Goal: Information Seeking & Learning: Find specific fact

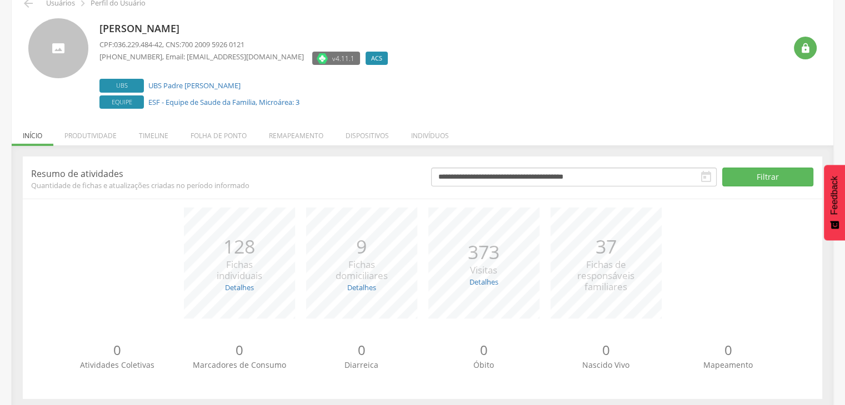
scroll to position [67, 0]
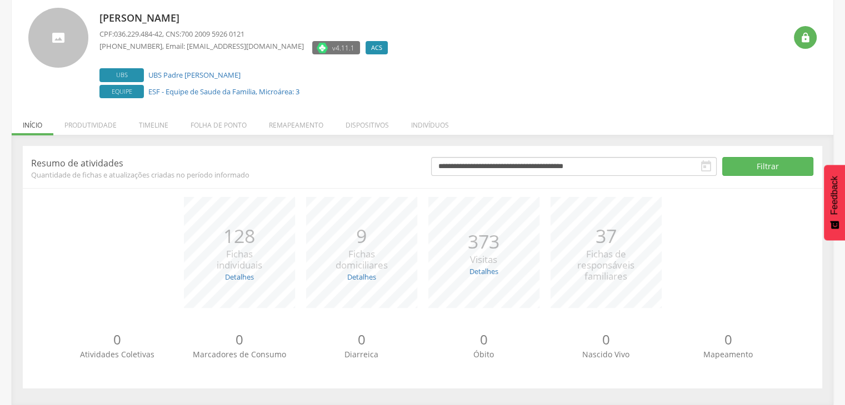
click at [87, 132] on li "Produtividade" at bounding box center [90, 122] width 74 height 26
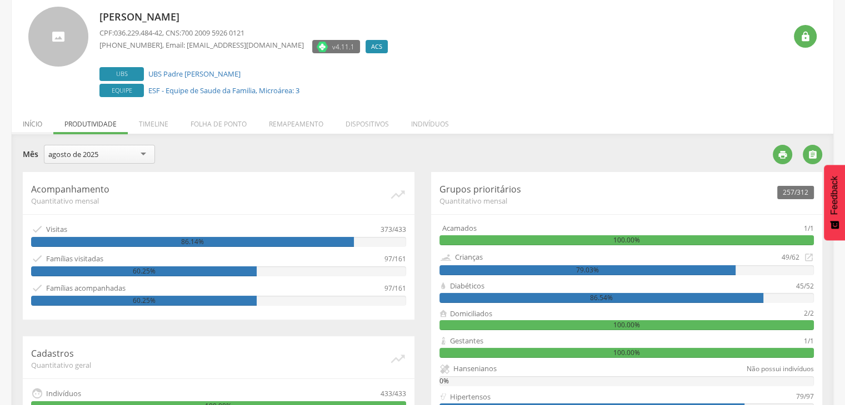
scroll to position [68, 0]
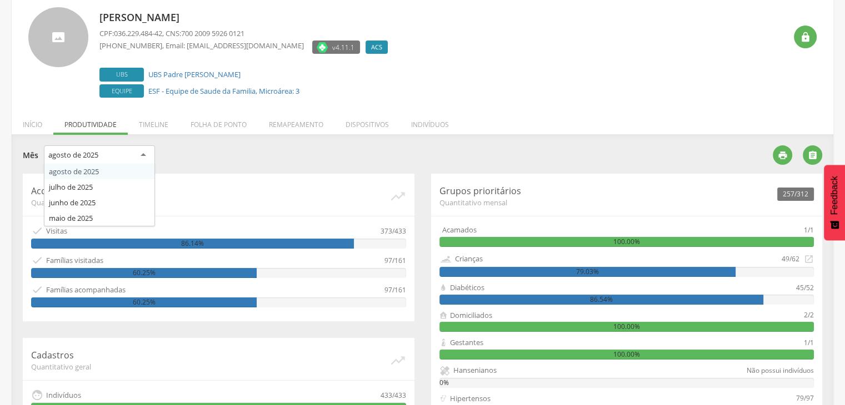
click at [72, 154] on div "agosto de 2025" at bounding box center [73, 155] width 50 height 10
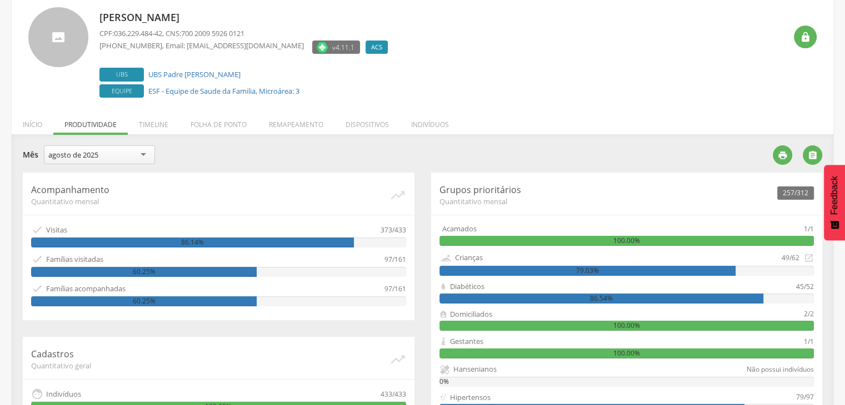
click at [203, 146] on div "**********" at bounding box center [394, 157] width 742 height 22
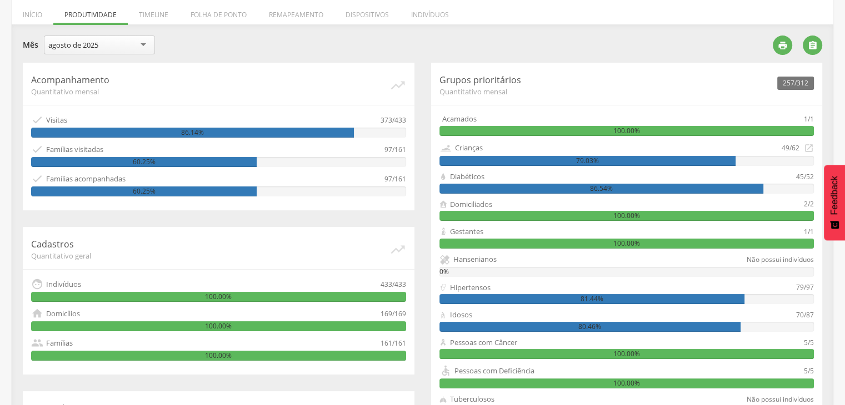
scroll to position [178, 0]
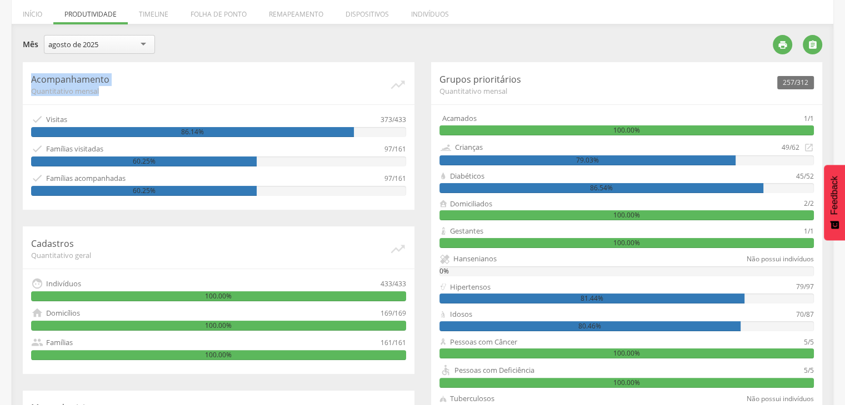
drag, startPoint x: 33, startPoint y: 83, endPoint x: 104, endPoint y: 92, distance: 71.7
click at [104, 92] on div "Acompanhamento Quantitativo mensal   Visitas 373/433 86.14%  Famílias visita…" at bounding box center [219, 136] width 392 height 148
click at [104, 93] on span "Quantitativo mensal" at bounding box center [210, 91] width 358 height 10
click at [117, 87] on span "Quantitativo mensal" at bounding box center [210, 91] width 358 height 10
drag, startPoint x: 42, startPoint y: 120, endPoint x: 74, endPoint y: 121, distance: 32.8
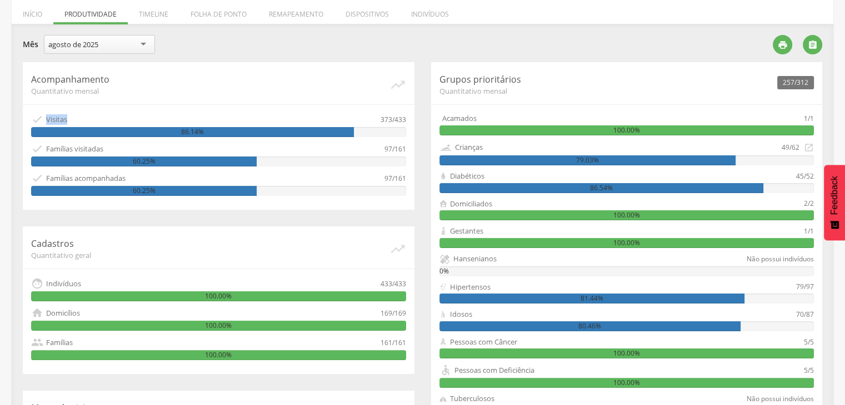
click at [74, 121] on div " Visitas" at bounding box center [205, 119] width 349 height 12
click at [397, 122] on div "373/433" at bounding box center [393, 119] width 26 height 12
click at [390, 116] on div "373/433" at bounding box center [393, 119] width 26 height 12
click at [374, 114] on div " Visitas" at bounding box center [205, 119] width 349 height 12
drag, startPoint x: 394, startPoint y: 120, endPoint x: 412, endPoint y: 122, distance: 17.9
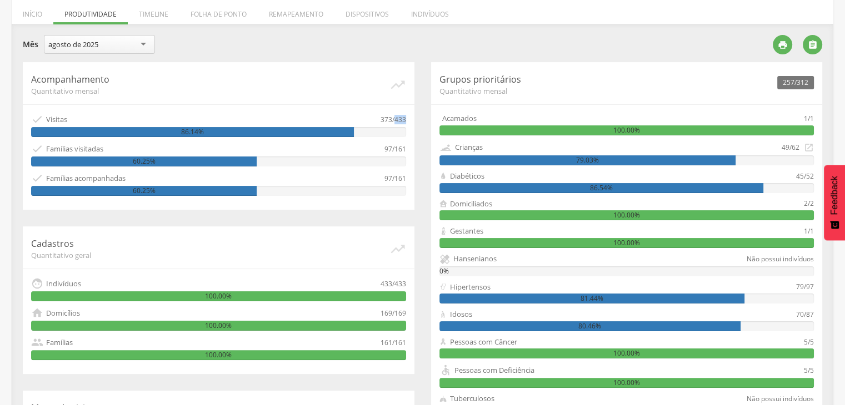
click at [412, 123] on div "Acompanhamento Quantitativo mensal   Visitas 373/433 86.14%  Famílias visita…" at bounding box center [219, 136] width 392 height 148
drag, startPoint x: 379, startPoint y: 116, endPoint x: 394, endPoint y: 118, distance: 15.3
click at [394, 118] on div " Visitas 373/433" at bounding box center [218, 119] width 375 height 12
click at [377, 116] on div " Visitas" at bounding box center [205, 119] width 349 height 12
click at [377, 104] on div "Acompanhamento Quantitativo mensal   Visitas 373/433 86.14%  Famílias visita…" at bounding box center [219, 136] width 392 height 148
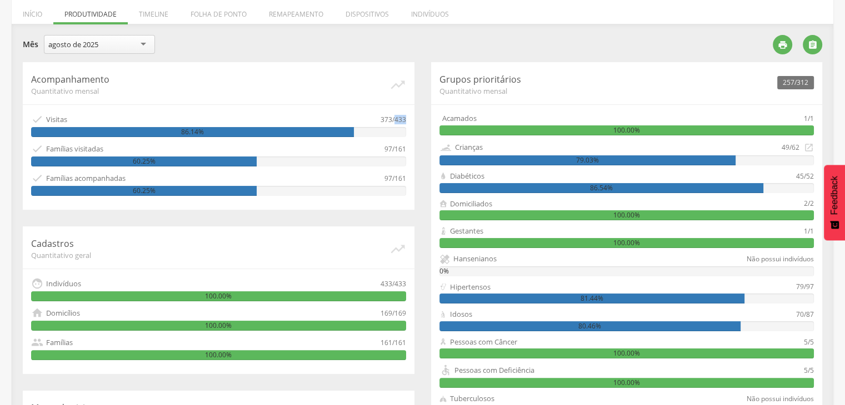
drag, startPoint x: 395, startPoint y: 118, endPoint x: 408, endPoint y: 121, distance: 13.5
click at [408, 121] on div "Acompanhamento Quantitativo mensal   Visitas 373/433 86.14%  Famílias visita…" at bounding box center [219, 136] width 392 height 148
click at [380, 117] on div "373/433" at bounding box center [393, 119] width 26 height 12
drag, startPoint x: 393, startPoint y: 116, endPoint x: 404, endPoint y: 121, distance: 12.0
click at [408, 121] on div "Acompanhamento Quantitativo mensal   Visitas 373/433 86.14%  Famílias visita…" at bounding box center [219, 136] width 392 height 148
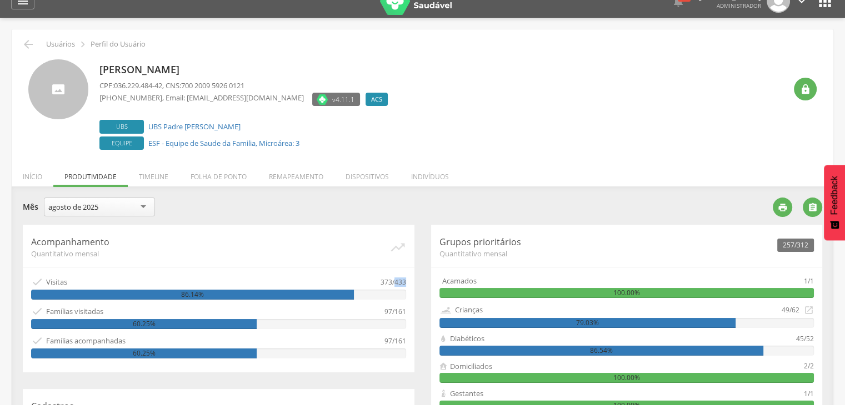
scroll to position [0, 0]
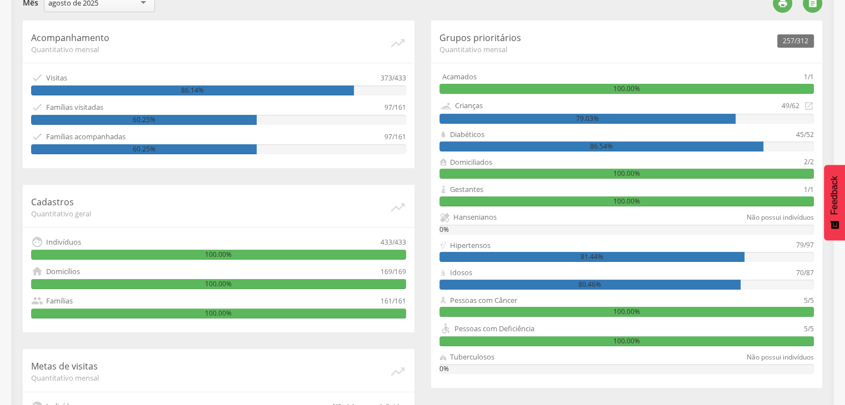
click at [311, 63] on div "Acompanhamento Quantitativo mensal   Visitas 373/433 86.14%  Famílias visita…" at bounding box center [219, 95] width 392 height 148
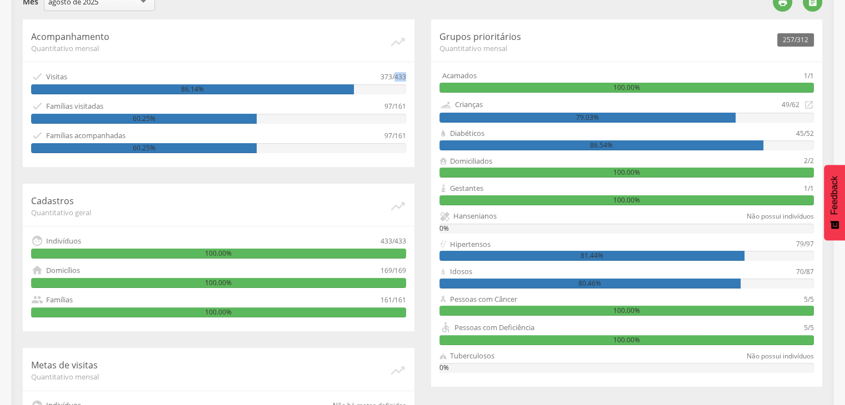
drag, startPoint x: 394, startPoint y: 74, endPoint x: 405, endPoint y: 74, distance: 11.7
click at [405, 74] on div "Acompanhamento Quantitativo mensal   Visitas 373/433 86.14%  Famílias visita…" at bounding box center [219, 93] width 392 height 148
click at [381, 76] on div "373/433" at bounding box center [393, 77] width 26 height 12
drag, startPoint x: 393, startPoint y: 78, endPoint x: 409, endPoint y: 81, distance: 16.3
click at [409, 81] on div "Acompanhamento Quantitativo mensal   Visitas 373/433 86.14%  Famílias visita…" at bounding box center [219, 93] width 392 height 148
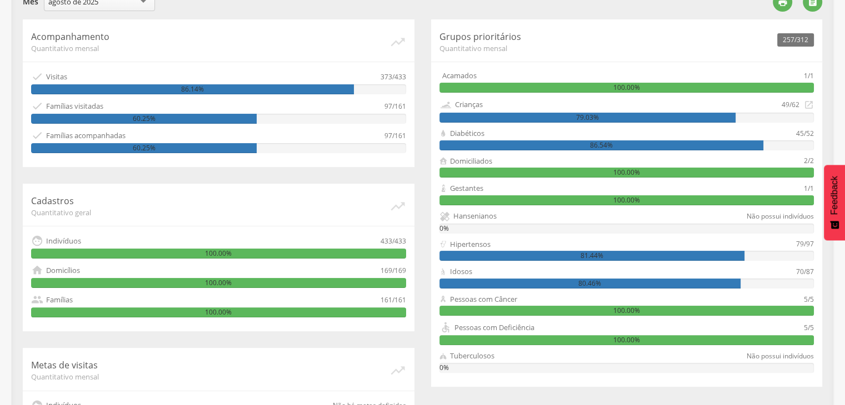
click at [378, 74] on div " Visitas" at bounding box center [205, 77] width 349 height 12
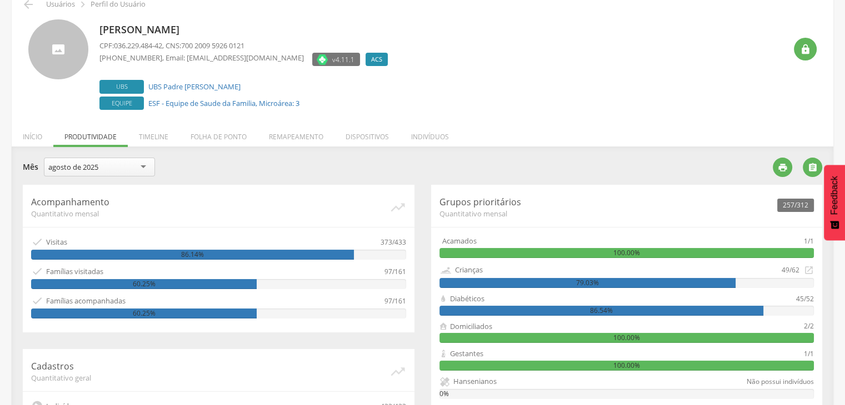
scroll to position [56, 0]
drag, startPoint x: 373, startPoint y: 238, endPoint x: 389, endPoint y: 246, distance: 17.9
click at [389, 246] on div " Visitas 373/433" at bounding box center [218, 242] width 375 height 12
drag, startPoint x: 180, startPoint y: 252, endPoint x: 272, endPoint y: 241, distance: 92.3
click at [213, 253] on div "86.14%" at bounding box center [192, 255] width 323 height 10
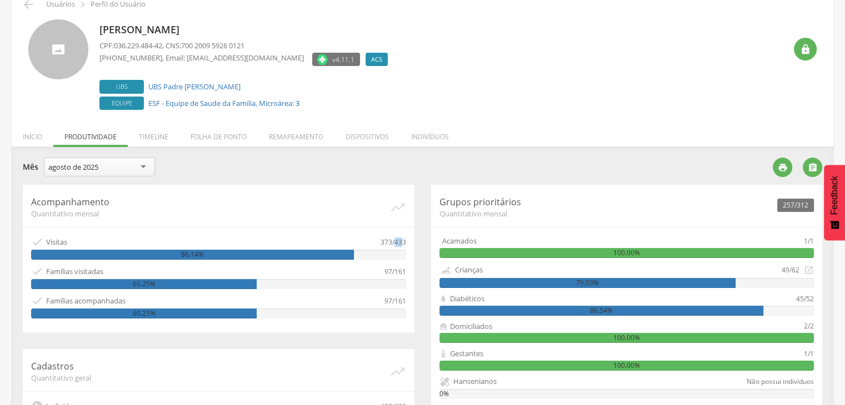
drag, startPoint x: 403, startPoint y: 242, endPoint x: 395, endPoint y: 243, distance: 8.4
click at [395, 243] on div "373/433" at bounding box center [393, 242] width 26 height 12
drag, startPoint x: 181, startPoint y: 252, endPoint x: 261, endPoint y: 256, distance: 79.5
click at [224, 257] on div "86.14%" at bounding box center [192, 255] width 323 height 10
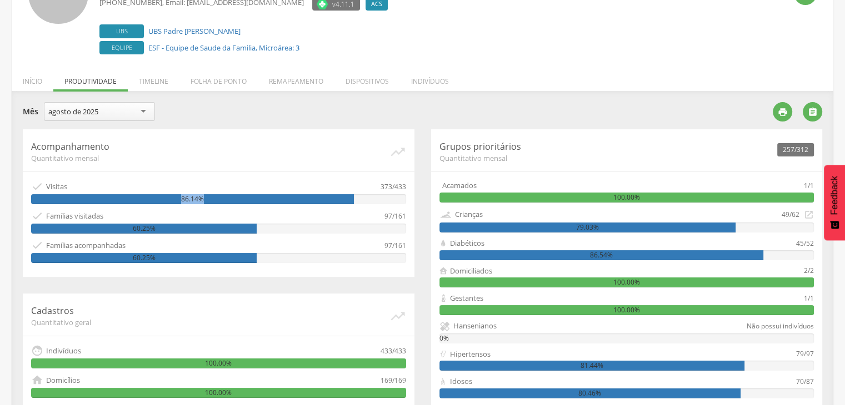
scroll to position [111, 0]
drag, startPoint x: 372, startPoint y: 182, endPoint x: 393, endPoint y: 183, distance: 21.7
click at [393, 183] on div " Visitas 373/433" at bounding box center [218, 187] width 375 height 12
click at [333, 178] on div "Acompanhamento Quantitativo mensal   Visitas 373/433 86.14%  Famílias visita…" at bounding box center [219, 203] width 392 height 148
click at [371, 184] on div " Visitas" at bounding box center [205, 187] width 349 height 12
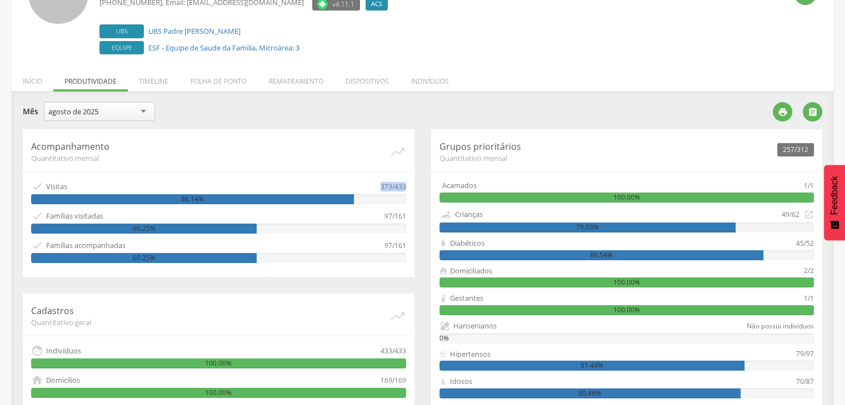
drag, startPoint x: 376, startPoint y: 187, endPoint x: 408, endPoint y: 191, distance: 32.5
click at [408, 191] on div "Acompanhamento Quantitativo mensal   Visitas 373/433 86.14%  Famílias visita…" at bounding box center [219, 203] width 392 height 148
click at [363, 215] on div " Famílias visitadas" at bounding box center [207, 216] width 353 height 12
drag, startPoint x: 43, startPoint y: 214, endPoint x: 116, endPoint y: 211, distance: 72.8
click at [106, 210] on div " Famílias visitadas" at bounding box center [207, 216] width 353 height 12
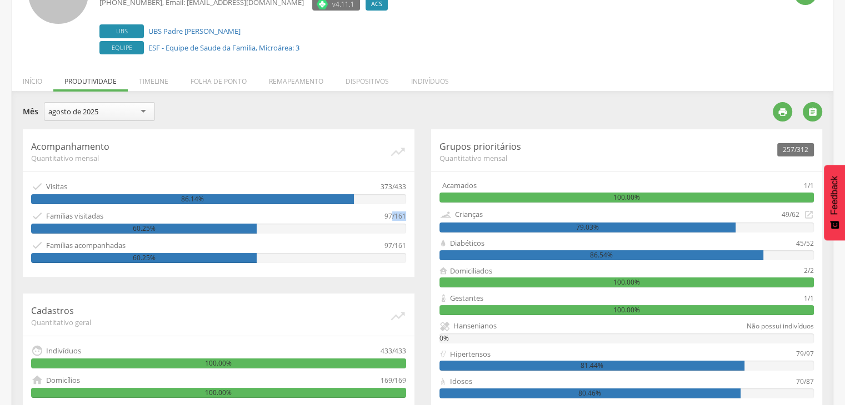
drag, startPoint x: 393, startPoint y: 218, endPoint x: 411, endPoint y: 221, distance: 18.5
click at [412, 221] on div "Acompanhamento Quantitativo mensal   Visitas 373/433 86.14%  Famílias visita…" at bounding box center [219, 203] width 392 height 148
click at [400, 227] on div "60.25%" at bounding box center [218, 229] width 375 height 10
drag, startPoint x: 394, startPoint y: 214, endPoint x: 405, endPoint y: 217, distance: 11.5
click at [405, 217] on div "Acompanhamento Quantitativo mensal   Visitas 373/433 86.14%  Famílias visita…" at bounding box center [219, 203] width 392 height 148
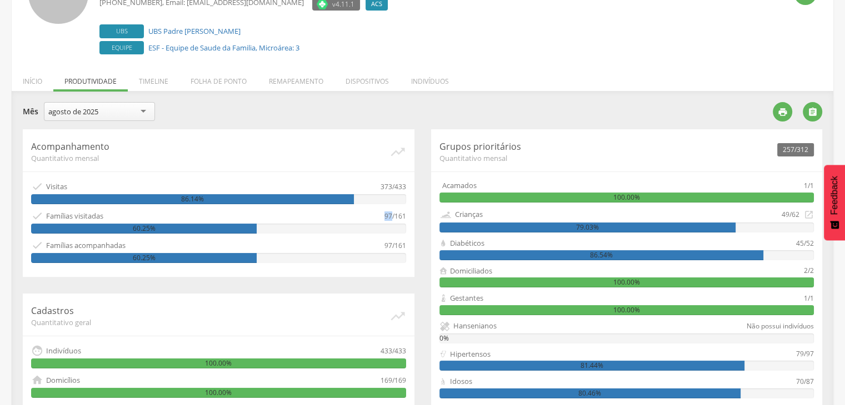
drag, startPoint x: 384, startPoint y: 216, endPoint x: 391, endPoint y: 216, distance: 6.7
click at [391, 216] on div "97/161" at bounding box center [395, 216] width 22 height 12
drag, startPoint x: 397, startPoint y: 220, endPoint x: 408, endPoint y: 220, distance: 11.1
click at [408, 220] on div "Acompanhamento Quantitativo mensal   Visitas 373/433 86.14%  Famílias visita…" at bounding box center [219, 203] width 392 height 148
drag, startPoint x: 384, startPoint y: 216, endPoint x: 392, endPoint y: 217, distance: 7.3
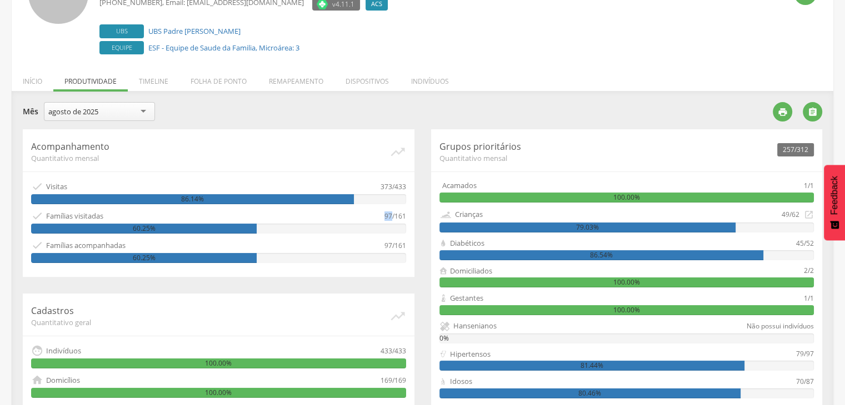
click at [392, 217] on div "97/161" at bounding box center [395, 216] width 22 height 12
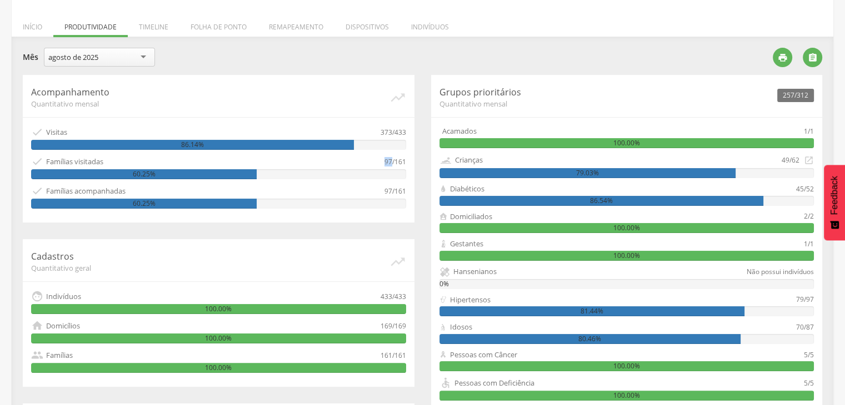
scroll to position [166, 0]
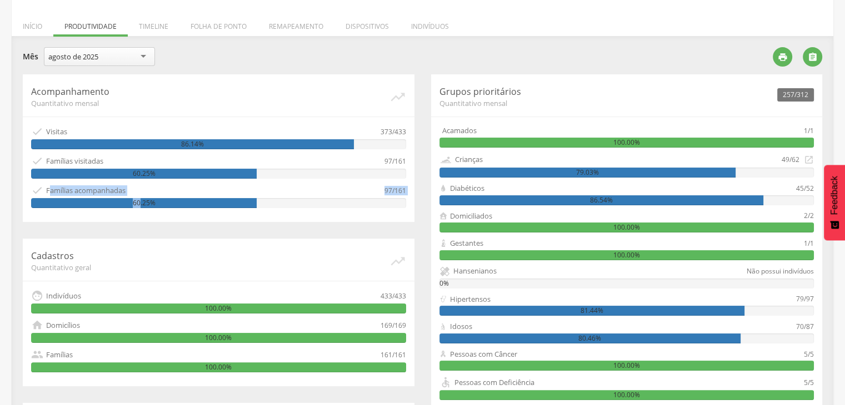
drag, startPoint x: 49, startPoint y: 184, endPoint x: 267, endPoint y: 201, distance: 218.9
click at [139, 197] on div " Famílias acompanhadas 97/161 60.25%" at bounding box center [218, 196] width 375 height 24
click at [390, 198] on div "60.25%" at bounding box center [218, 203] width 375 height 10
drag, startPoint x: 394, startPoint y: 189, endPoint x: 405, endPoint y: 189, distance: 11.1
click at [405, 189] on div "97/161" at bounding box center [395, 190] width 22 height 12
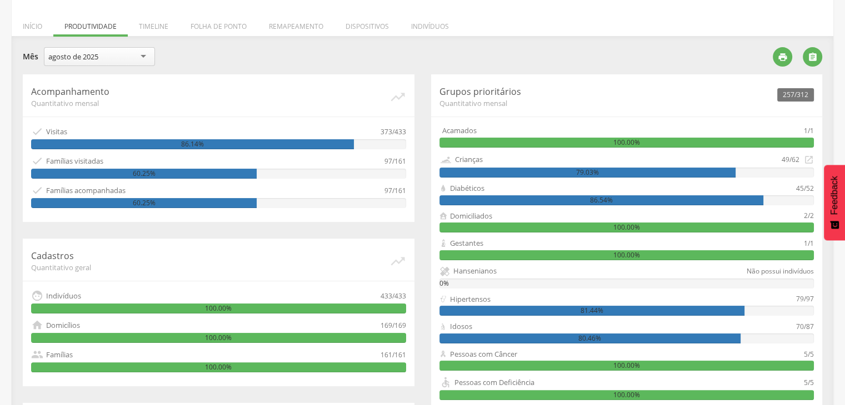
click at [381, 183] on div "Acompanhamento Quantitativo mensal   Visitas 373/433 86.14%  Famílias visita…" at bounding box center [219, 148] width 392 height 148
drag, startPoint x: 384, startPoint y: 184, endPoint x: 390, endPoint y: 186, distance: 6.2
click at [390, 186] on div "97/161" at bounding box center [395, 190] width 22 height 12
click at [89, 184] on div "Acompanhamento Quantitativo mensal   Visitas 373/433 86.14%  Famílias visita…" at bounding box center [219, 148] width 392 height 148
drag, startPoint x: 47, startPoint y: 158, endPoint x: 109, endPoint y: 162, distance: 61.7
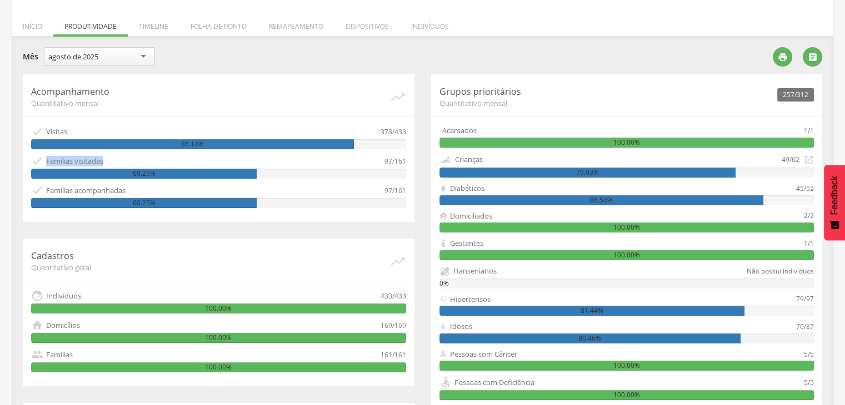
click at [109, 162] on div " Famílias visitadas" at bounding box center [207, 161] width 353 height 12
drag, startPoint x: 41, startPoint y: 191, endPoint x: 138, endPoint y: 196, distance: 96.8
click at [138, 196] on div " Famílias acompanhadas" at bounding box center [207, 190] width 353 height 12
click at [63, 169] on div "60.25%" at bounding box center [144, 174] width 226 height 10
drag, startPoint x: 113, startPoint y: 163, endPoint x: 44, endPoint y: 156, distance: 69.3
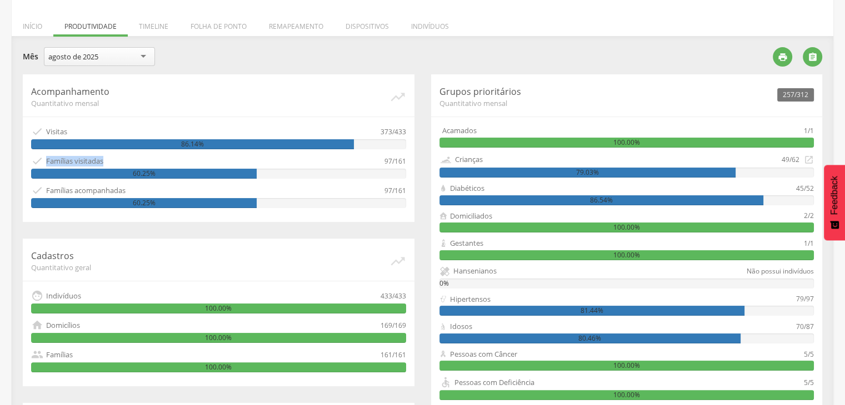
click at [44, 156] on div " Famílias visitadas" at bounding box center [207, 161] width 353 height 12
click at [72, 162] on div "Famílias visitadas" at bounding box center [74, 161] width 57 height 11
drag, startPoint x: 39, startPoint y: 188, endPoint x: 132, endPoint y: 188, distance: 92.2
click at [132, 188] on div " Famílias acompanhadas" at bounding box center [207, 190] width 353 height 12
click at [131, 188] on div " Famílias acompanhadas" at bounding box center [207, 190] width 353 height 12
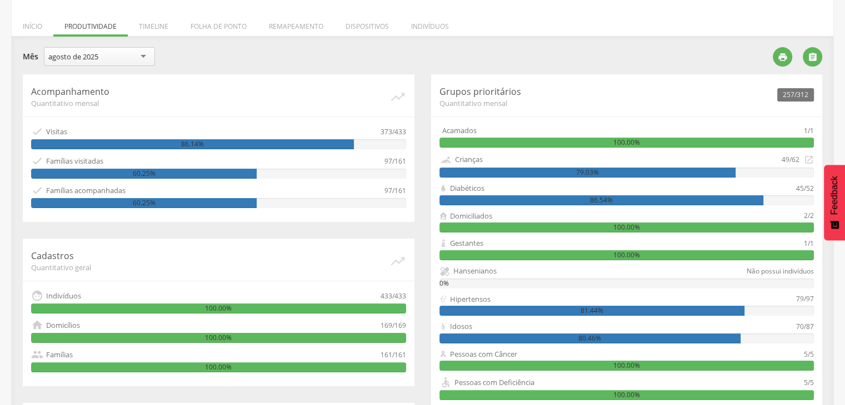
click at [81, 195] on div "Famílias acompanhadas" at bounding box center [85, 191] width 79 height 11
drag, startPoint x: 45, startPoint y: 192, endPoint x: 138, endPoint y: 181, distance: 94.0
click at [138, 181] on div "Acompanhamento Quantitativo mensal   Visitas 373/433 86.14%  Famílias visita…" at bounding box center [219, 148] width 392 height 148
click at [113, 196] on div " Famílias acompanhadas" at bounding box center [207, 190] width 353 height 12
click at [69, 186] on div "Famílias acompanhadas" at bounding box center [85, 191] width 79 height 11
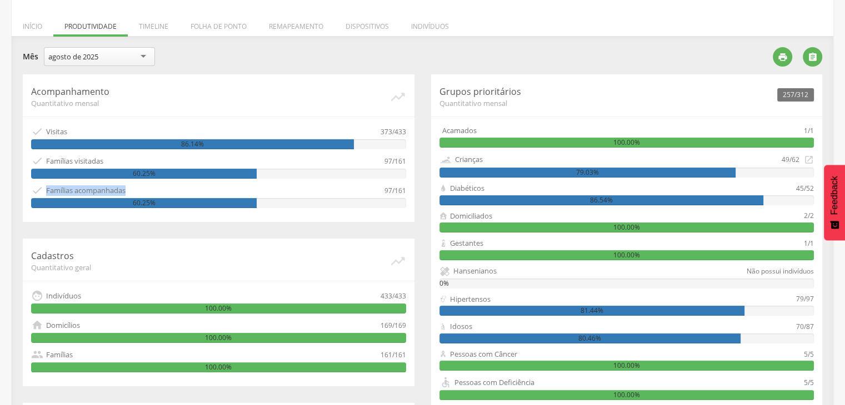
click at [120, 194] on div "Famílias acompanhadas" at bounding box center [85, 191] width 79 height 11
drag, startPoint x: 114, startPoint y: 157, endPoint x: 43, endPoint y: 163, distance: 71.3
click at [43, 163] on div " Famílias visitadas" at bounding box center [207, 161] width 353 height 12
drag, startPoint x: 47, startPoint y: 196, endPoint x: 126, endPoint y: 197, distance: 79.4
click at [126, 197] on div " Famílias acompanhadas 97/161 60.25%" at bounding box center [218, 196] width 375 height 24
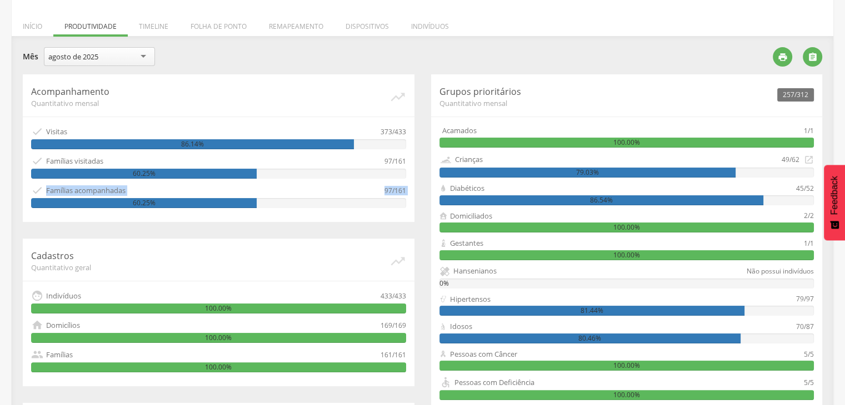
click at [112, 188] on div "Famílias acompanhadas" at bounding box center [85, 191] width 79 height 11
drag, startPoint x: 262, startPoint y: 224, endPoint x: 252, endPoint y: 214, distance: 14.5
click at [256, 218] on div "Acompanhamento Quantitativo mensal   Visitas 373/433 86.14%  Famílias visita…" at bounding box center [218, 300] width 408 height 453
click at [103, 154] on div "Acompanhamento Quantitativo mensal   Visitas 373/433 86.14%  Famílias visita…" at bounding box center [219, 148] width 392 height 148
click at [122, 184] on div " Famílias acompanhadas" at bounding box center [207, 190] width 353 height 12
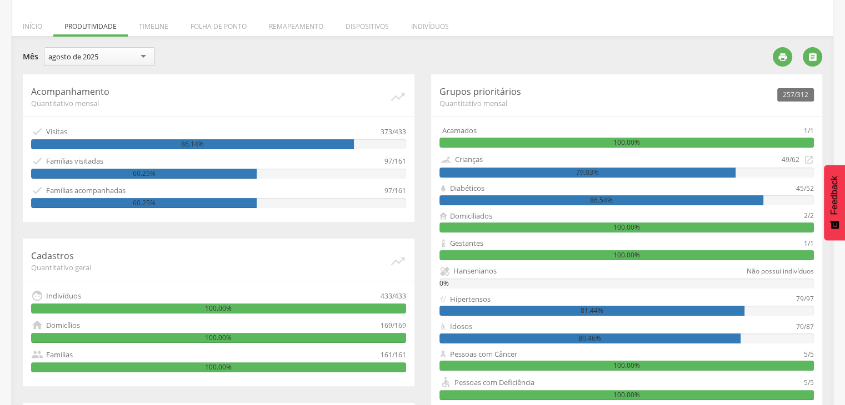
click at [364, 187] on div " Famílias acompanhadas" at bounding box center [207, 190] width 353 height 12
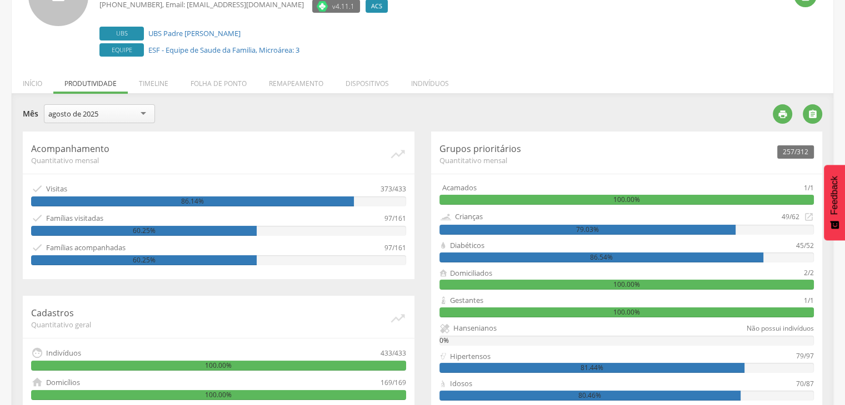
scroll to position [110, 0]
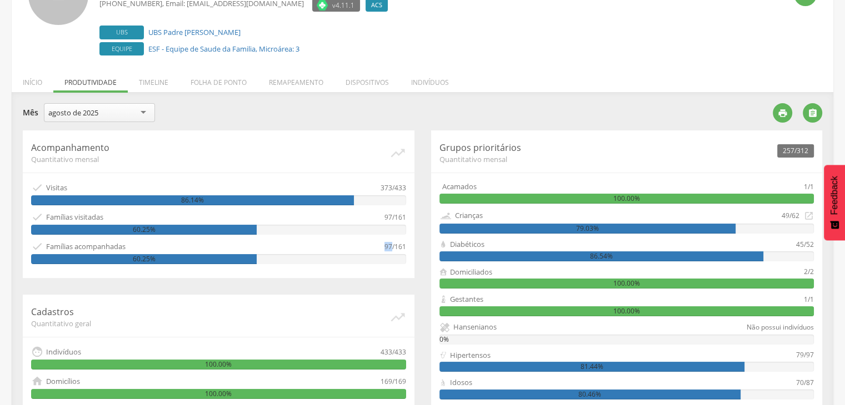
drag, startPoint x: 381, startPoint y: 241, endPoint x: 390, endPoint y: 242, distance: 9.6
click at [390, 242] on div " Famílias acompanhadas 97/161" at bounding box center [218, 247] width 375 height 12
click at [343, 213] on div " Famílias visitadas" at bounding box center [207, 217] width 353 height 12
drag, startPoint x: 384, startPoint y: 218, endPoint x: 390, endPoint y: 229, distance: 13.2
click at [392, 223] on div " Famílias visitadas 97/161 60.25%" at bounding box center [218, 223] width 375 height 24
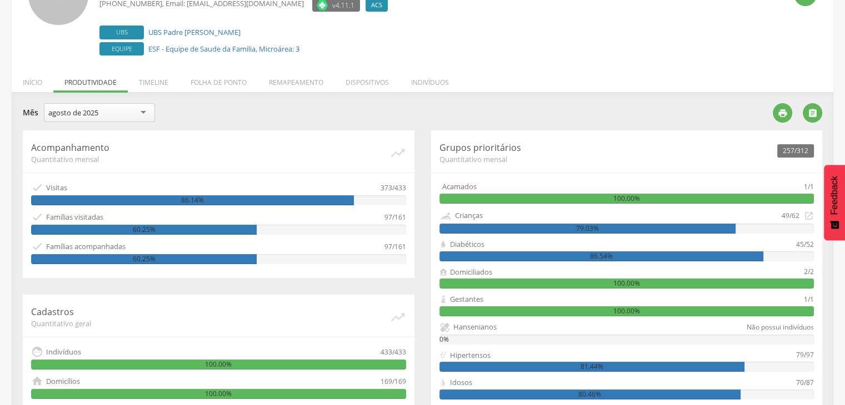
click at [373, 249] on div " Famílias acompanhadas" at bounding box center [207, 247] width 353 height 12
drag, startPoint x: 379, startPoint y: 245, endPoint x: 393, endPoint y: 245, distance: 14.4
click at [395, 246] on div " Famílias acompanhadas 97/161" at bounding box center [218, 247] width 375 height 12
click at [374, 256] on div "60.25%" at bounding box center [218, 259] width 375 height 10
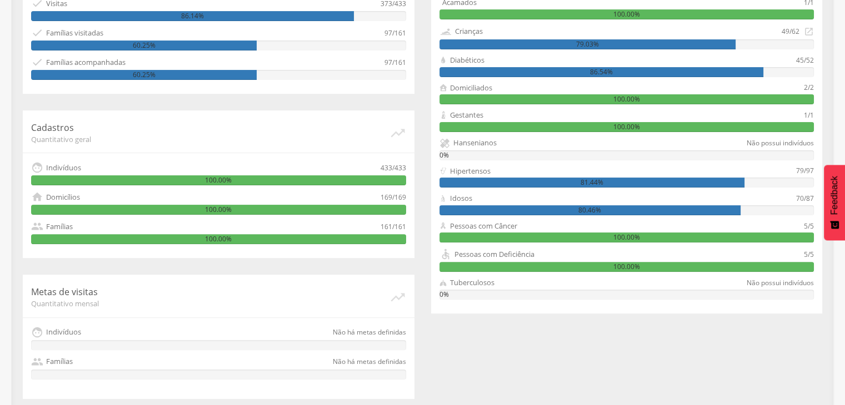
scroll to position [299, 0]
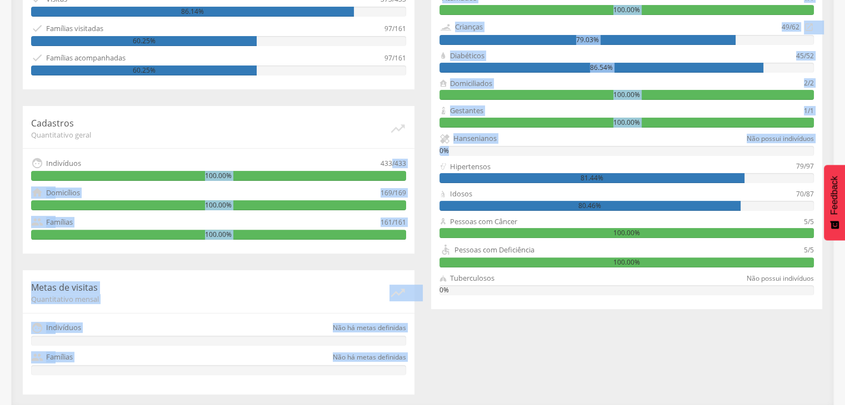
drag, startPoint x: 392, startPoint y: 163, endPoint x: 433, endPoint y: 158, distance: 41.3
click at [433, 158] on div "Acompanhamento Quantitativo mensal   Visitas 373/433 86.14%  Famílias visita…" at bounding box center [422, 168] width 816 height 453
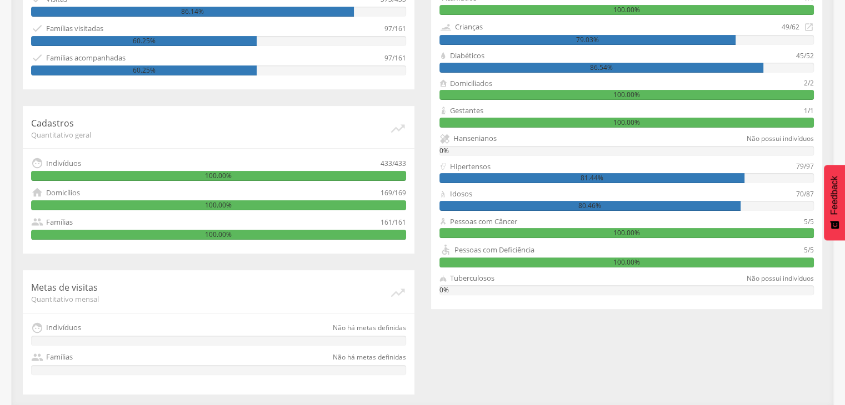
click at [379, 157] on div " Indivíduos" at bounding box center [205, 163] width 349 height 12
drag, startPoint x: 408, startPoint y: 163, endPoint x: 342, endPoint y: 153, distance: 66.8
click at [394, 163] on div "Cadastros Quantitativo geral   Indivíduos 433/433 100.00%  Domicílios 169/16…" at bounding box center [219, 180] width 392 height 148
click at [333, 149] on div "Cadastros Quantitativo geral   Indivíduos 433/433 100.00%  Domicílios 169/16…" at bounding box center [219, 180] width 392 height 148
drag, startPoint x: 41, startPoint y: 125, endPoint x: 87, endPoint y: 133, distance: 46.8
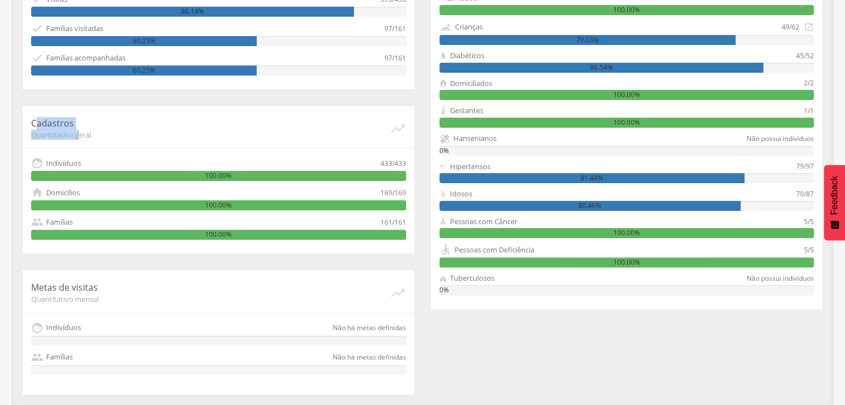
click at [82, 135] on div "Cadastros Quantitativo geral" at bounding box center [210, 128] width 358 height 23
click at [88, 132] on span "Quantitativo geral" at bounding box center [210, 135] width 358 height 10
drag, startPoint x: 404, startPoint y: 159, endPoint x: 395, endPoint y: 158, distance: 9.0
click at [395, 158] on div "433/433" at bounding box center [393, 163] width 26 height 12
click at [373, 161] on div " Indivíduos" at bounding box center [205, 163] width 349 height 12
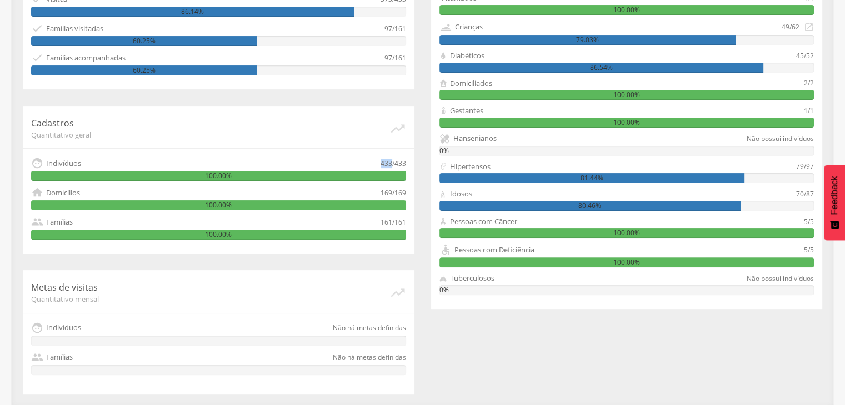
drag, startPoint x: 381, startPoint y: 165, endPoint x: 389, endPoint y: 164, distance: 7.9
click at [390, 165] on div "433/433" at bounding box center [393, 163] width 26 height 12
click at [351, 150] on div "Cadastros Quantitativo geral   Indivíduos 433/433 100.00%  Domicílios 169/16…" at bounding box center [219, 180] width 392 height 148
click at [30, 289] on div "Metas de visitas Quantitativo mensal   Indivíduos Não há metas definidas  Fa…" at bounding box center [219, 333] width 392 height 124
drag, startPoint x: 30, startPoint y: 285, endPoint x: 104, endPoint y: 297, distance: 74.8
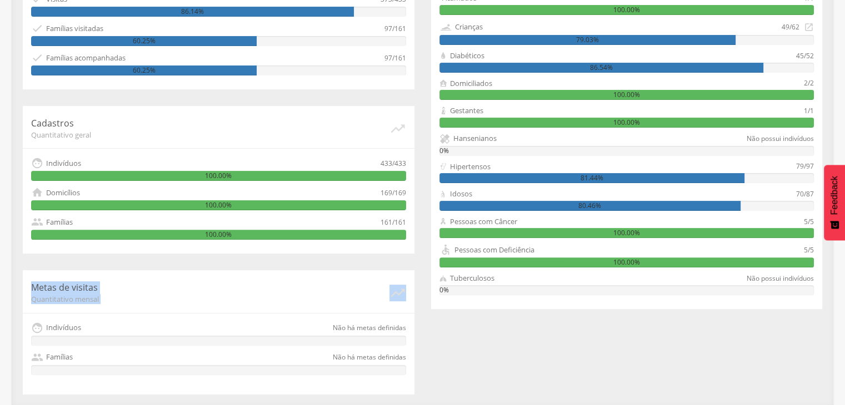
click at [104, 298] on div "Metas de visitas Quantitativo mensal   Indivíduos Não há metas definidas  Fa…" at bounding box center [219, 333] width 392 height 124
click at [96, 289] on p "Metas de visitas" at bounding box center [210, 288] width 358 height 13
click at [71, 287] on p "Metas de visitas" at bounding box center [210, 288] width 358 height 13
click at [59, 310] on div "Metas de visitas Quantitativo mensal   Indivíduos Não há metas definidas  Fa…" at bounding box center [219, 333] width 392 height 124
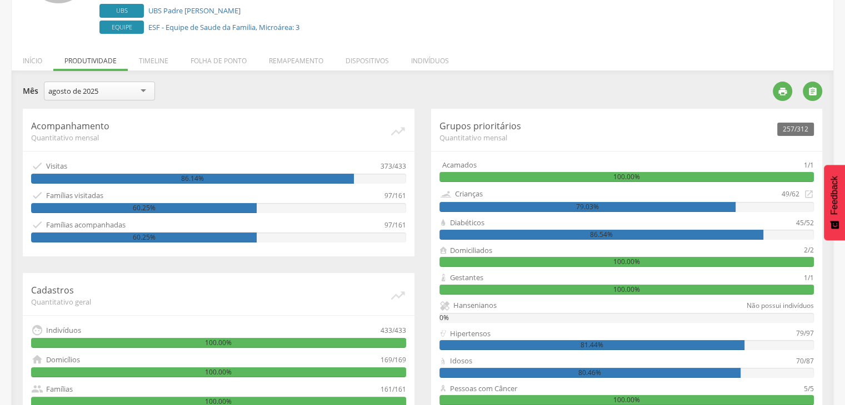
scroll to position [132, 0]
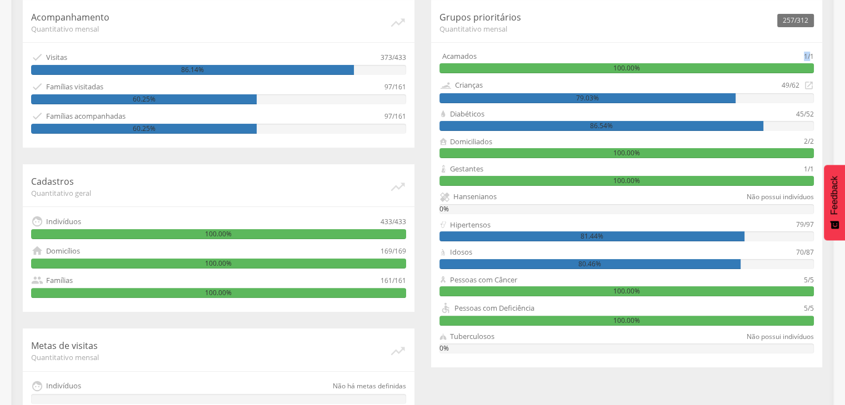
click at [804, 57] on div "1/1" at bounding box center [809, 56] width 10 height 11
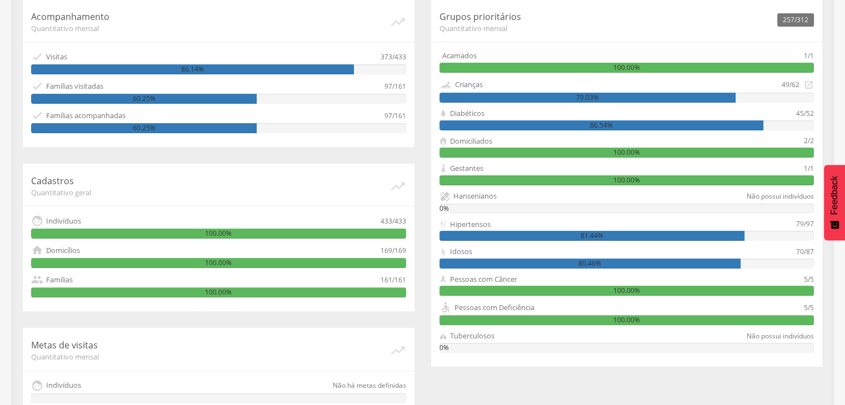
click at [778, 54] on div "Acamados" at bounding box center [621, 56] width 365 height 11
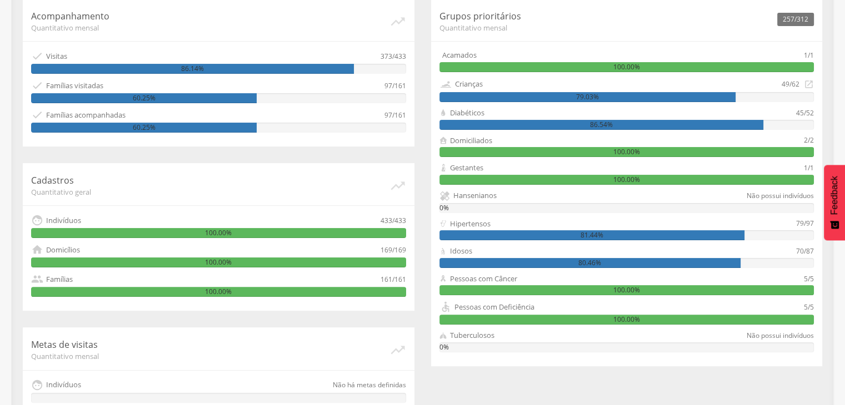
scroll to position [242, 0]
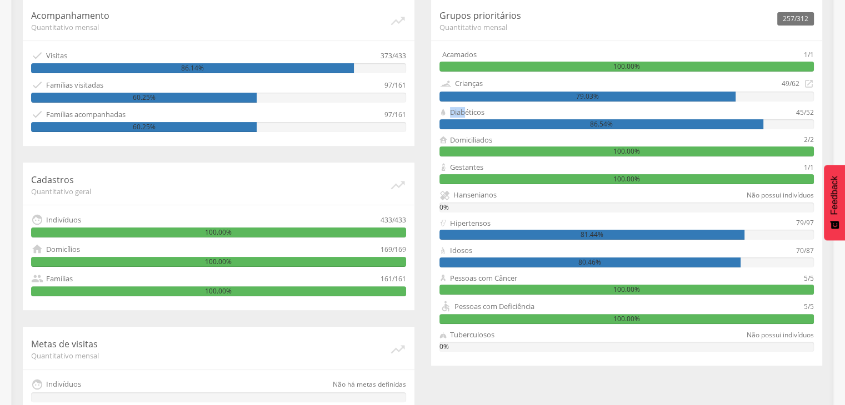
drag, startPoint x: 446, startPoint y: 112, endPoint x: 481, endPoint y: 112, distance: 35.0
click at [473, 113] on div "Diabéticos" at bounding box center [617, 112] width 357 height 11
click at [493, 116] on div "Diabéticos" at bounding box center [617, 112] width 357 height 11
drag, startPoint x: 808, startPoint y: 114, endPoint x: 818, endPoint y: 117, distance: 10.4
click at [818, 117] on div "257/312 Grupos prioritários Quantitativo mensal Acamados 1/1 100.00% Crianças 4…" at bounding box center [627, 182] width 392 height 368
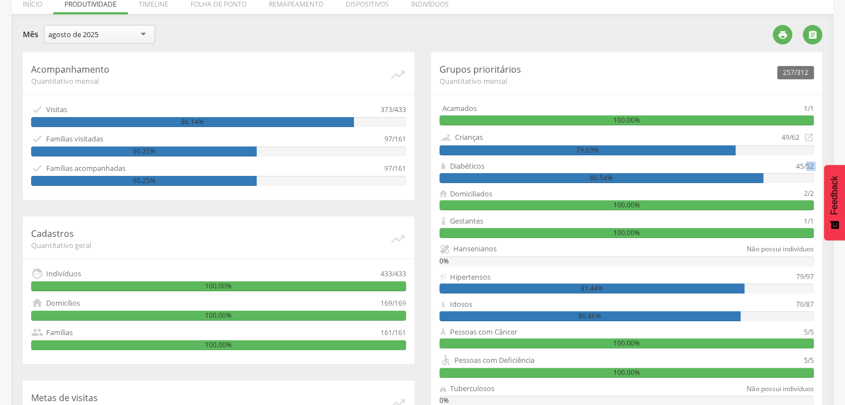
scroll to position [188, 0]
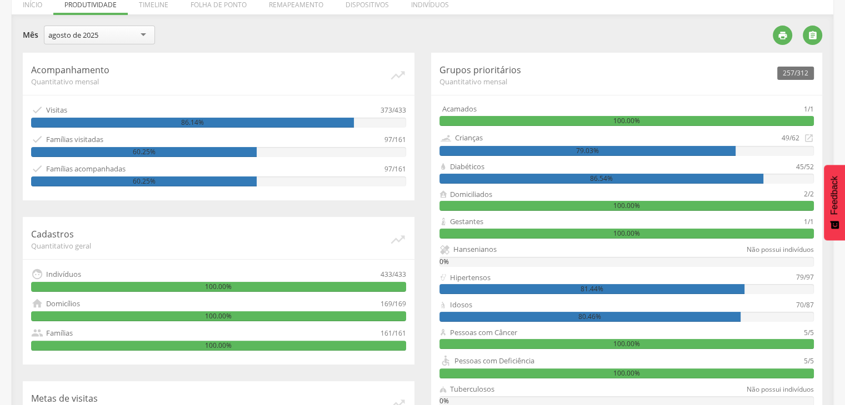
click at [767, 164] on div "Diabéticos" at bounding box center [617, 167] width 357 height 11
drag, startPoint x: 792, startPoint y: 170, endPoint x: 803, endPoint y: 171, distance: 11.7
click at [803, 171] on div "Diabéticos 45/52 86.54%" at bounding box center [626, 173] width 375 height 22
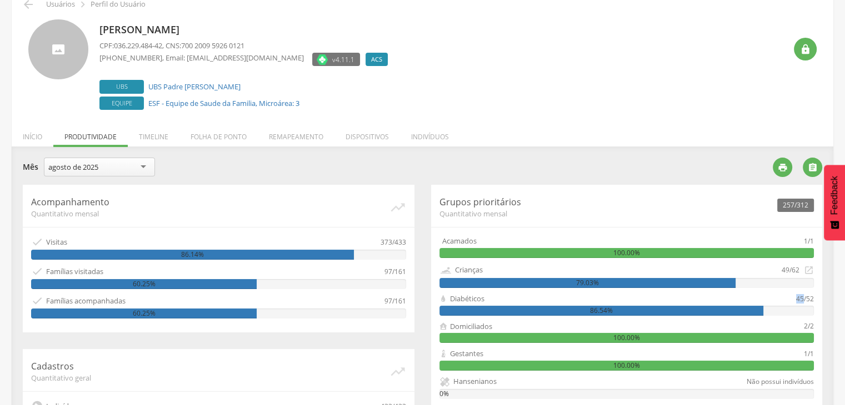
scroll to position [55, 0]
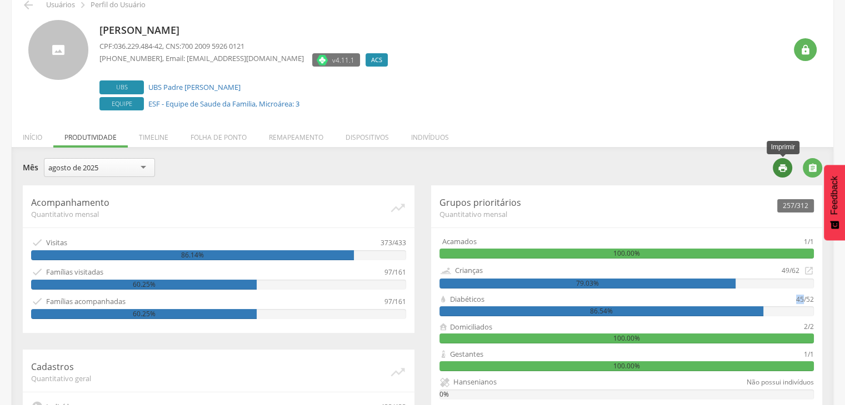
click at [782, 166] on icon "" at bounding box center [783, 168] width 10 height 10
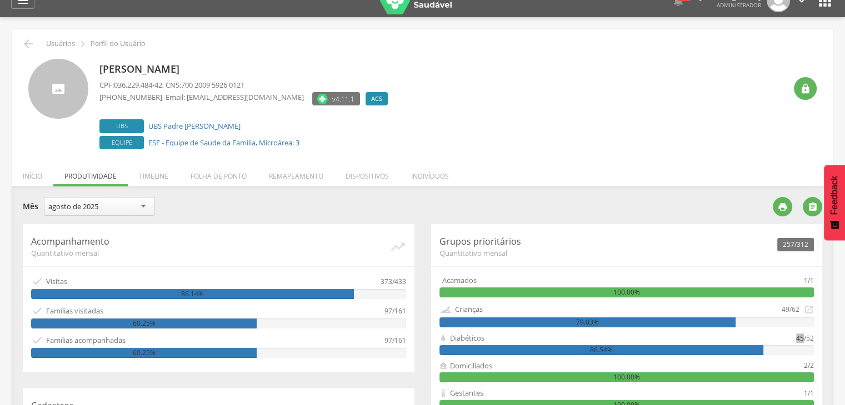
scroll to position [0, 0]
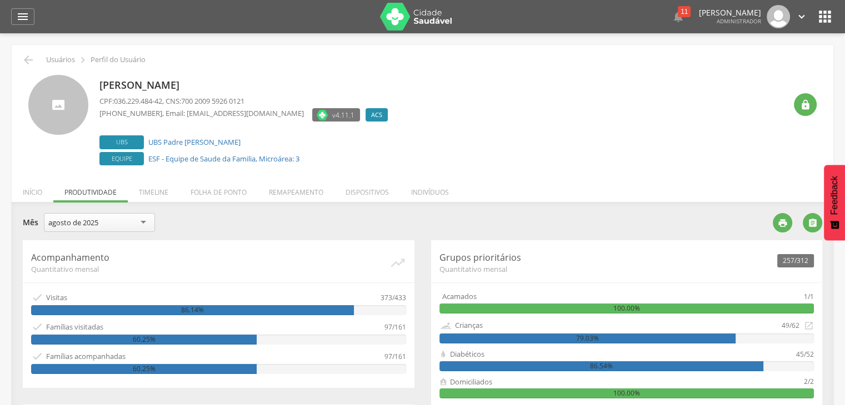
click at [825, 18] on icon "" at bounding box center [825, 17] width 18 height 18
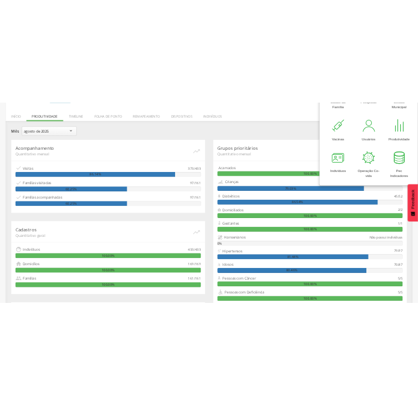
scroll to position [166, 0]
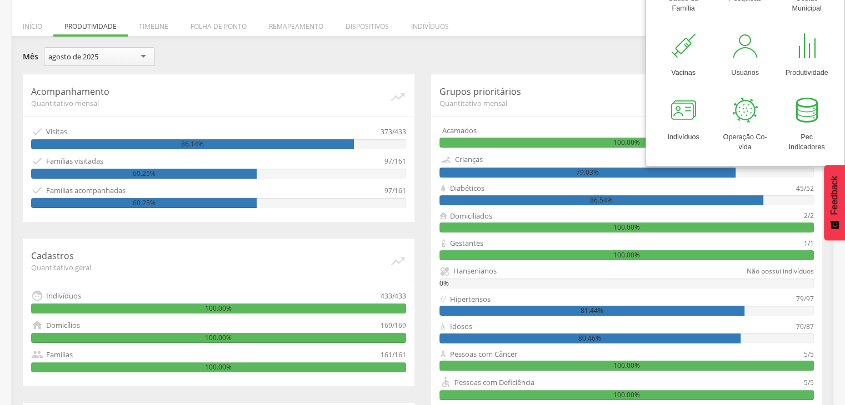
click at [109, 263] on span "Quantitativo geral" at bounding box center [210, 268] width 358 height 10
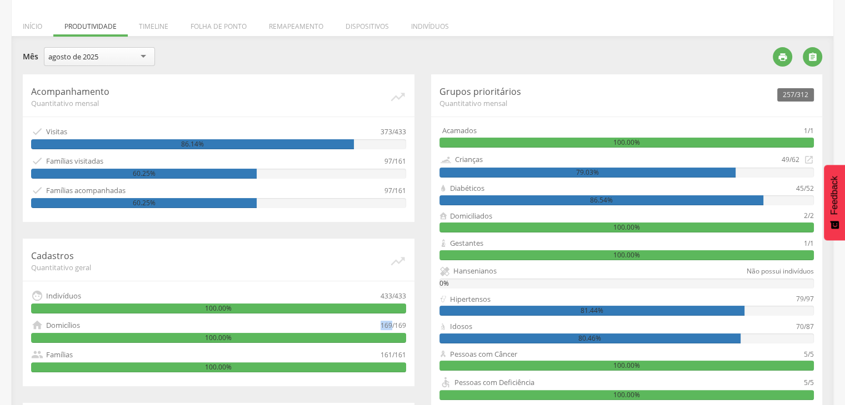
drag, startPoint x: 369, startPoint y: 324, endPoint x: 390, endPoint y: 328, distance: 21.5
click at [390, 328] on div " Domicílios 169/169" at bounding box center [218, 325] width 375 height 12
drag, startPoint x: 43, startPoint y: 127, endPoint x: 129, endPoint y: 119, distance: 86.5
click at [97, 121] on div "Acompanhamento Quantitativo mensal   Visitas 373/433 86.14%  Famílias visita…" at bounding box center [219, 148] width 392 height 148
click at [378, 127] on div " Visitas" at bounding box center [205, 132] width 349 height 12
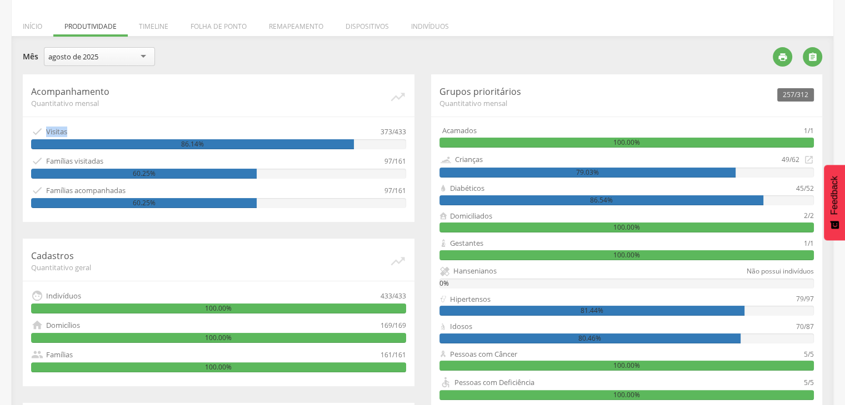
click at [378, 133] on div " Visitas" at bounding box center [205, 132] width 349 height 12
drag, startPoint x: 407, startPoint y: 130, endPoint x: 378, endPoint y: 127, distance: 29.6
click at [378, 127] on div "Acompanhamento Quantitativo mensal   Visitas 373/433 86.14%  Famílias visita…" at bounding box center [219, 148] width 392 height 148
click at [374, 137] on div " Visitas 373/433 86.14%" at bounding box center [218, 138] width 375 height 24
drag, startPoint x: 380, startPoint y: 134, endPoint x: 407, endPoint y: 133, distance: 26.7
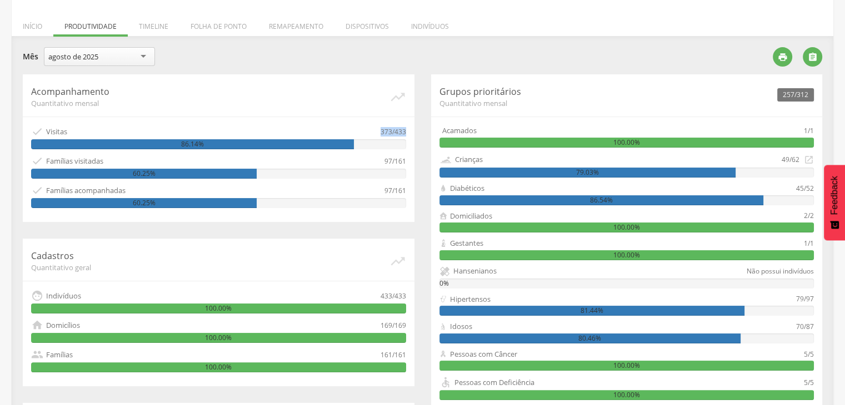
click at [407, 132] on div "Acompanhamento Quantitativo mensal   Visitas 373/433 86.14%  Famílias visita…" at bounding box center [219, 148] width 392 height 148
drag, startPoint x: 43, startPoint y: 161, endPoint x: 184, endPoint y: 164, distance: 140.6
click at [162, 162] on div " Famílias visitadas" at bounding box center [207, 161] width 353 height 12
click at [367, 163] on div " Famílias visitadas" at bounding box center [207, 161] width 353 height 12
drag, startPoint x: 384, startPoint y: 163, endPoint x: 391, endPoint y: 161, distance: 6.9
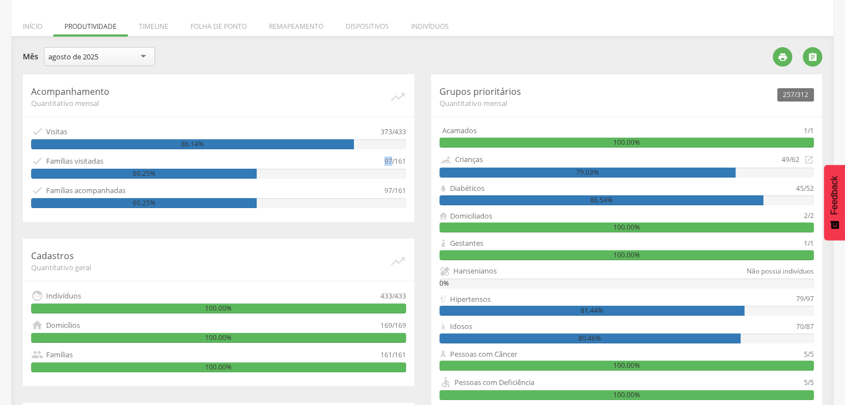
click at [391, 161] on div "97/161" at bounding box center [395, 161] width 22 height 12
drag, startPoint x: 377, startPoint y: 294, endPoint x: 405, endPoint y: 300, distance: 29.0
click at [405, 300] on div " Indivíduos 433/433" at bounding box center [218, 296] width 375 height 12
click at [230, 204] on div "60.25%" at bounding box center [144, 203] width 226 height 10
drag, startPoint x: 47, startPoint y: 191, endPoint x: 134, endPoint y: 192, distance: 87.8
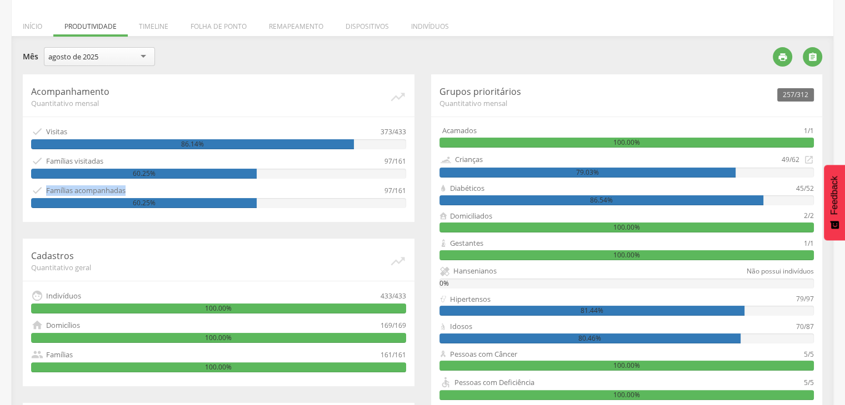
click at [134, 192] on div " Famílias acompanhadas" at bounding box center [207, 190] width 353 height 12
drag, startPoint x: 83, startPoint y: 161, endPoint x: 57, endPoint y: 164, distance: 26.3
click at [83, 162] on div "Famílias visitadas" at bounding box center [74, 161] width 57 height 11
drag, startPoint x: 73, startPoint y: 163, endPoint x: 101, endPoint y: 161, distance: 27.3
click at [101, 161] on div "Famílias visitadas" at bounding box center [74, 161] width 57 height 11
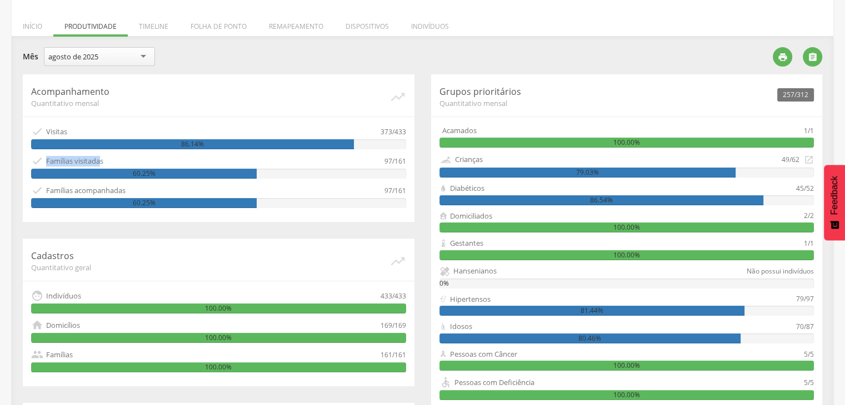
click at [62, 162] on div "Famílias visitadas" at bounding box center [74, 161] width 57 height 11
drag, startPoint x: 44, startPoint y: 158, endPoint x: 109, endPoint y: 164, distance: 64.7
click at [109, 164] on div " Famílias visitadas" at bounding box center [207, 161] width 353 height 12
click at [382, 163] on div " Famílias visitadas" at bounding box center [207, 161] width 353 height 12
drag, startPoint x: 382, startPoint y: 160, endPoint x: 393, endPoint y: 161, distance: 11.2
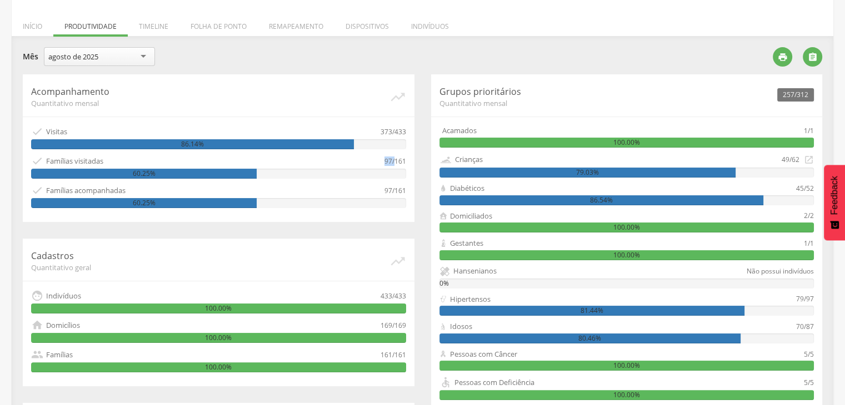
click at [393, 161] on div " Famílias visitadas 97/161" at bounding box center [218, 161] width 375 height 12
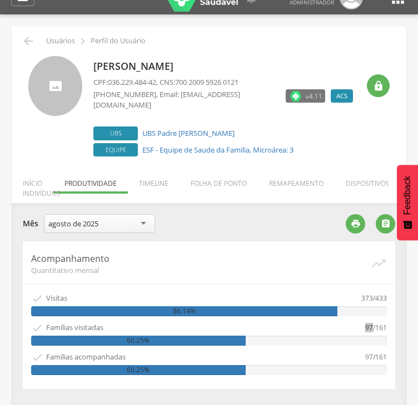
scroll to position [0, 0]
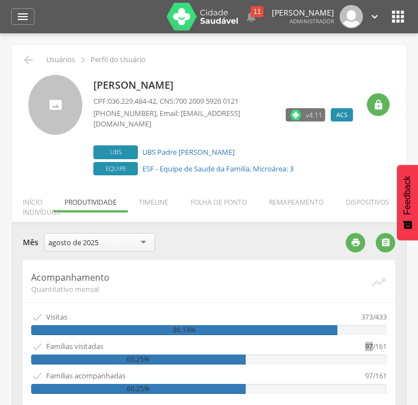
drag, startPoint x: 94, startPoint y: 87, endPoint x: 234, endPoint y: 88, distance: 139.4
click at [234, 87] on div "[PERSON_NAME] CPF: 036.229.484-42 , CNS: 700 2009 5926 0121 [PHONE_NUMBER] , Em…" at bounding box center [208, 126] width 361 height 103
drag, startPoint x: 113, startPoint y: 103, endPoint x: 164, endPoint y: 94, distance: 51.9
click at [164, 94] on div "[PERSON_NAME] CPF: 036.229.484-42 , CNS: 700 2009 5926 0121 [PHONE_NUMBER] , Em…" at bounding box center [225, 126] width 265 height 103
copy span "036.229.484-42"
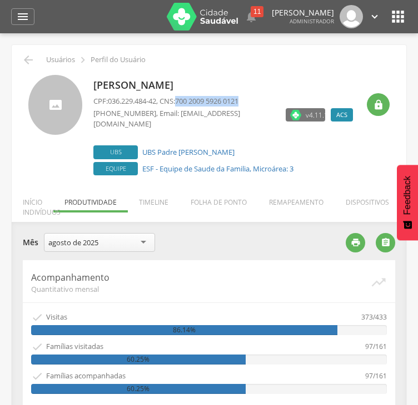
drag, startPoint x: 255, startPoint y: 98, endPoint x: 399, endPoint y: 164, distance: 158.3
click at [184, 100] on p "CPF: 036.229.484-42 , CNS: 700 2009 5926 0121" at bounding box center [225, 101] width 265 height 11
copy p "700 2009 5926 0121"
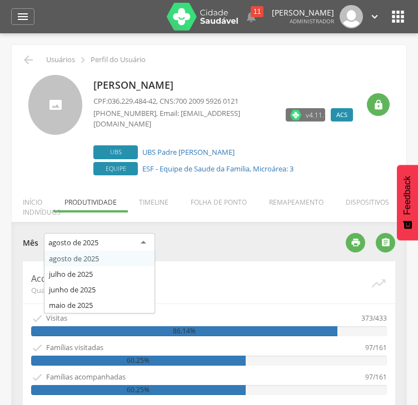
click at [79, 247] on div "agosto de 2025" at bounding box center [99, 243] width 111 height 20
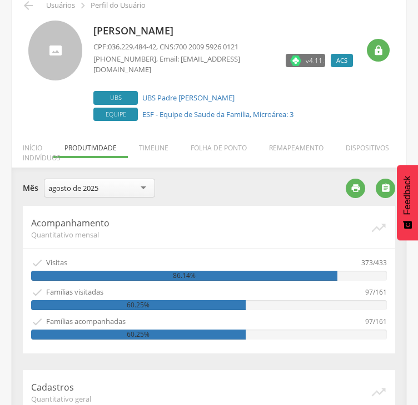
scroll to position [55, 0]
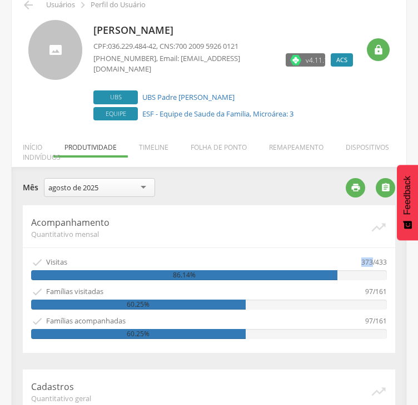
drag, startPoint x: 360, startPoint y: 263, endPoint x: 373, endPoint y: 264, distance: 12.8
click at [373, 264] on div " Visitas 373/433" at bounding box center [208, 263] width 355 height 12
click at [348, 261] on div " Visitas" at bounding box center [196, 263] width 330 height 12
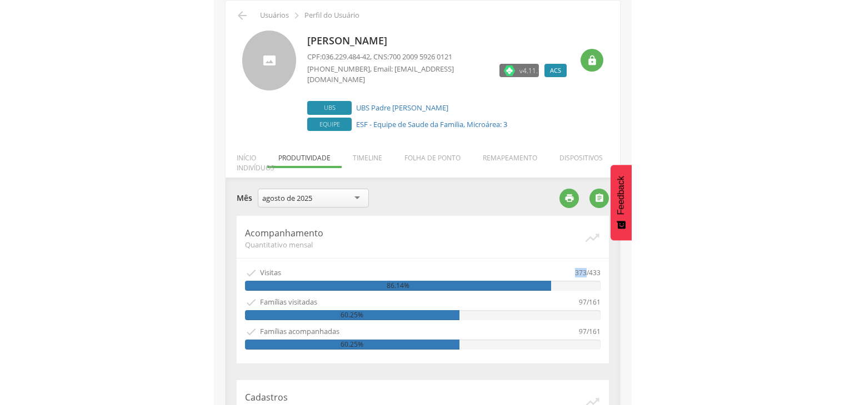
scroll to position [0, 0]
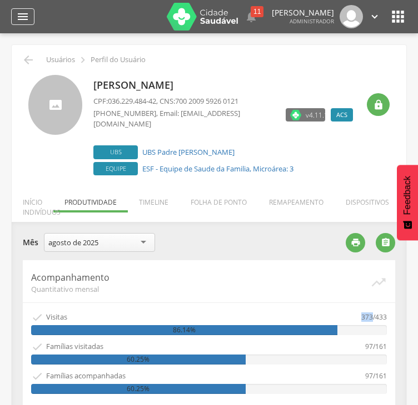
click at [24, 15] on icon "" at bounding box center [22, 16] width 13 height 13
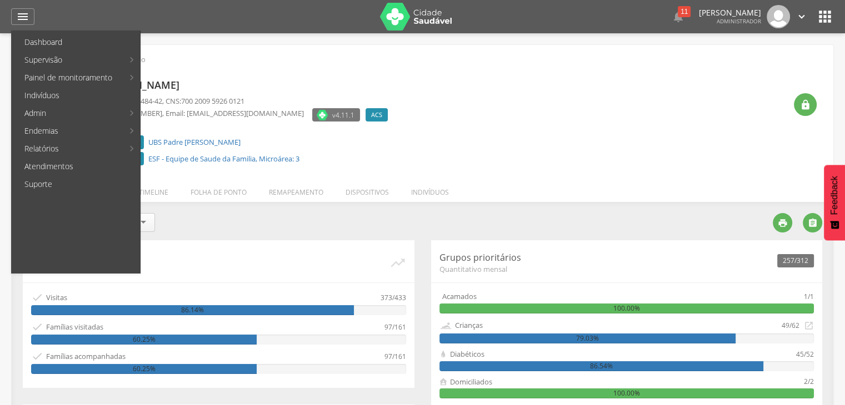
click at [493, 147] on div "[PERSON_NAME] CPF: 036.229.484-42 , CNS: 700 2009 5926 0121 [PHONE_NUMBER] , Em…" at bounding box center [442, 121] width 686 height 93
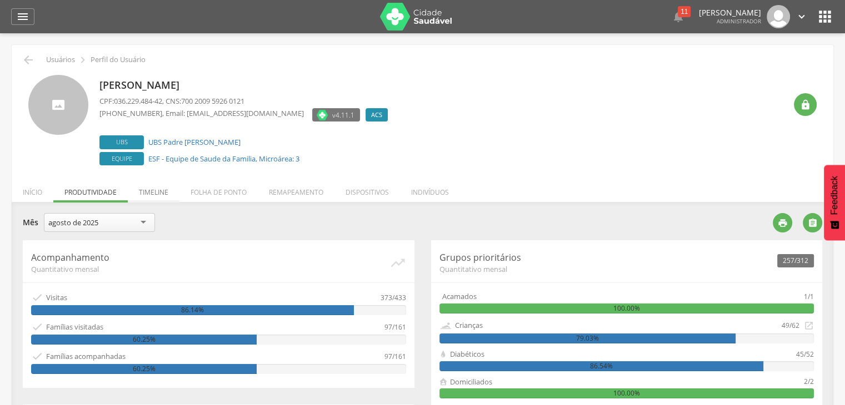
click at [162, 191] on li "Timeline" at bounding box center [154, 190] width 52 height 26
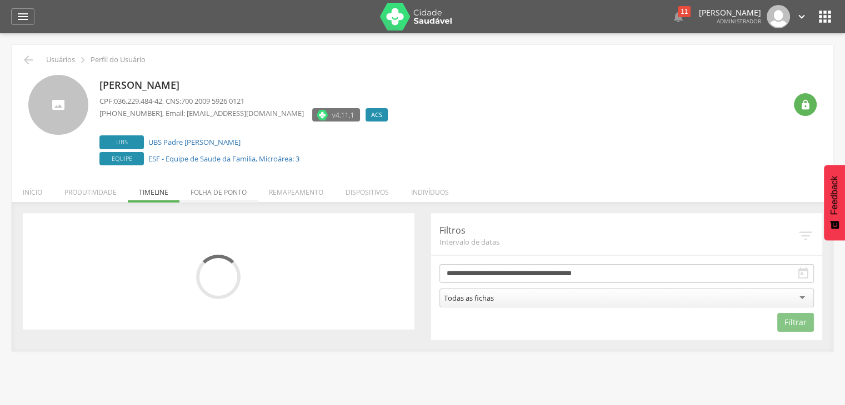
click at [222, 186] on li "Folha de ponto" at bounding box center [218, 190] width 78 height 26
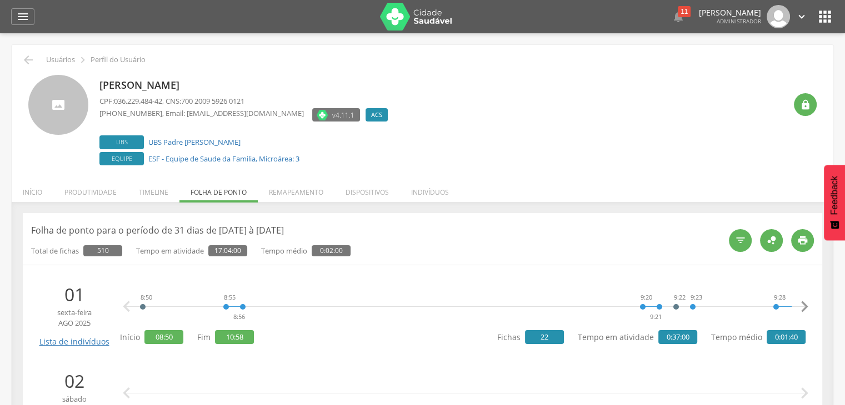
click at [80, 194] on li "Produtividade" at bounding box center [90, 190] width 74 height 26
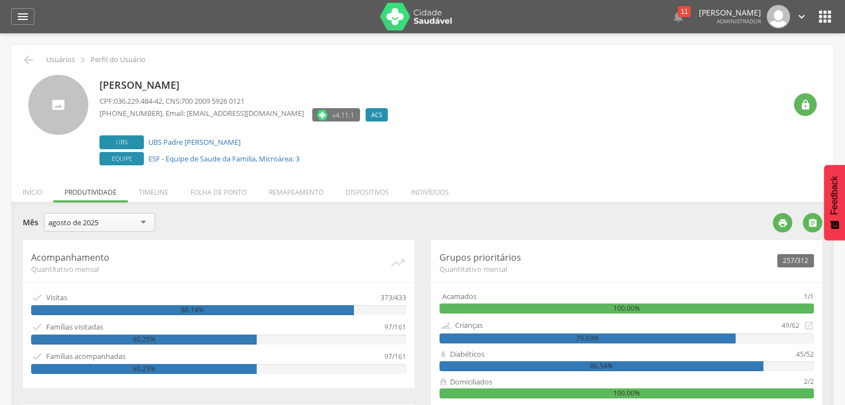
click at [153, 191] on li "Timeline" at bounding box center [154, 190] width 52 height 26
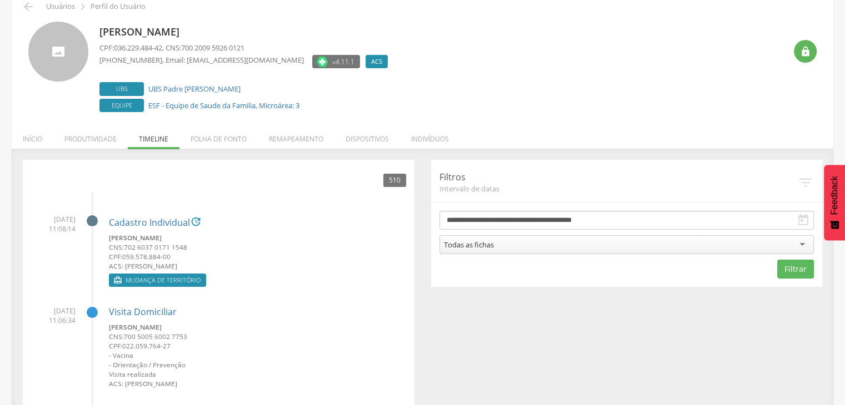
scroll to position [54, 0]
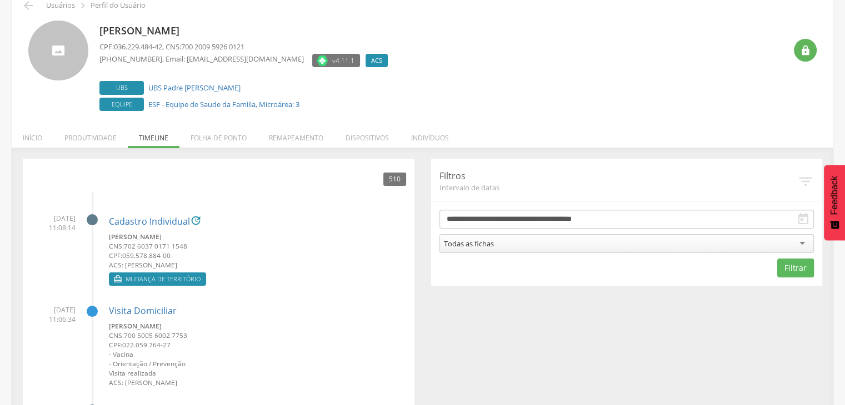
drag, startPoint x: 42, startPoint y: 218, endPoint x: 76, endPoint y: 222, distance: 34.1
click at [69, 219] on span "[DATE] 11:08:14" at bounding box center [53, 223] width 44 height 19
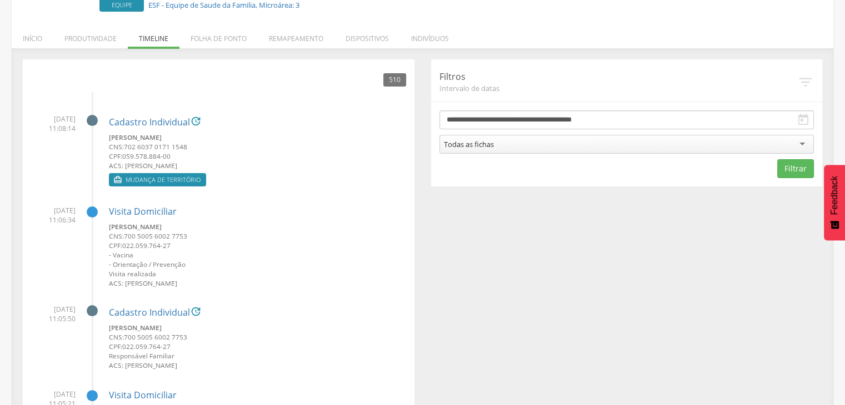
click at [44, 168] on li "[DATE] 11:08:14 Cadastro Individual  [PERSON_NAME] CNS: 702 6037 0171 1548 CPF…" at bounding box center [218, 147] width 375 height 83
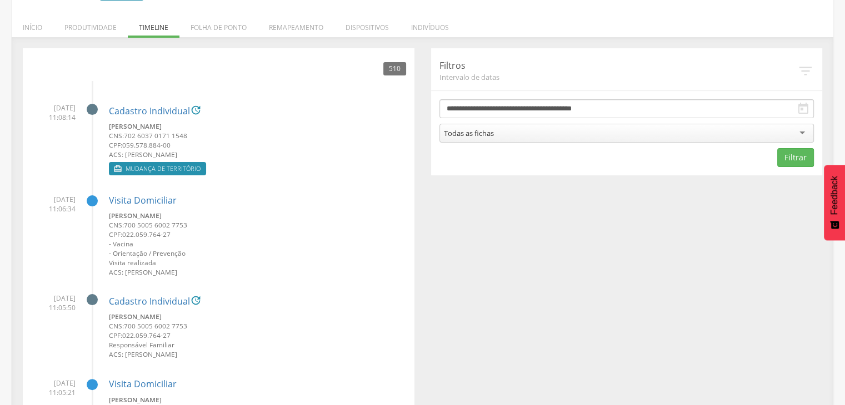
scroll to position [166, 0]
drag, startPoint x: 41, startPoint y: 197, endPoint x: 82, endPoint y: 202, distance: 41.3
click at [82, 200] on li "[DATE] 11:06:34 Visita Domiciliar [PERSON_NAME] CNS: 700 5005 6002 7753 CPF: 02…" at bounding box center [218, 231] width 375 height 91
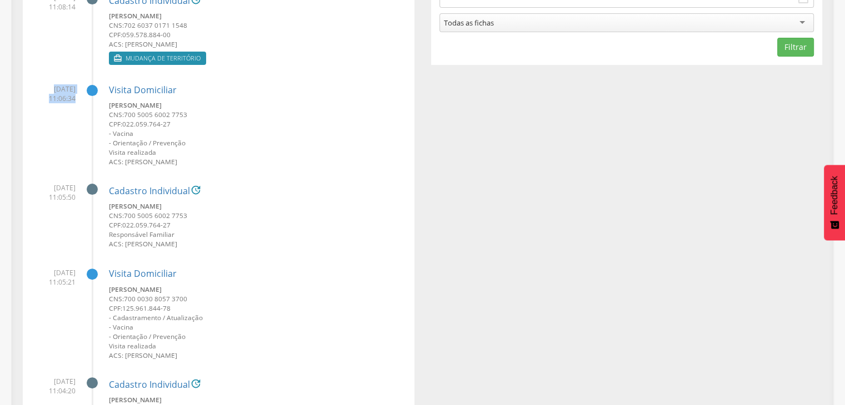
drag, startPoint x: 41, startPoint y: 186, endPoint x: 68, endPoint y: 194, distance: 29.2
click at [69, 187] on span "[DATE] 11:05:50" at bounding box center [53, 192] width 44 height 19
click at [62, 208] on li "[DATE] 11:05:50 Cadastro Individual  [PERSON_NAME] CNS: 700 5005 6002 7753 CPF…" at bounding box center [218, 212] width 375 height 77
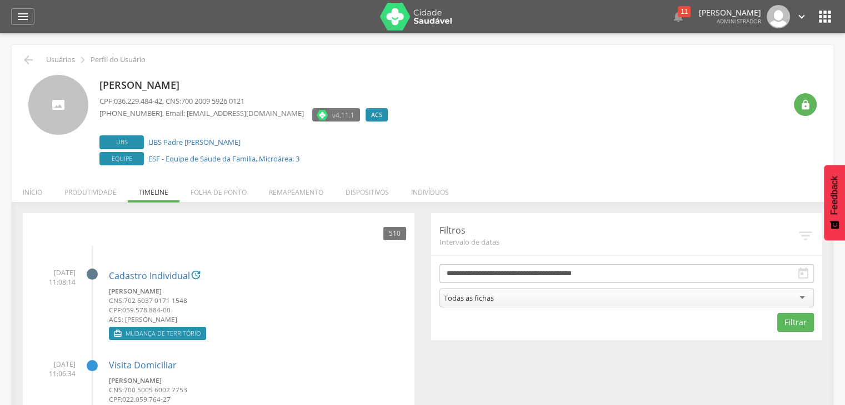
scroll to position [0, 0]
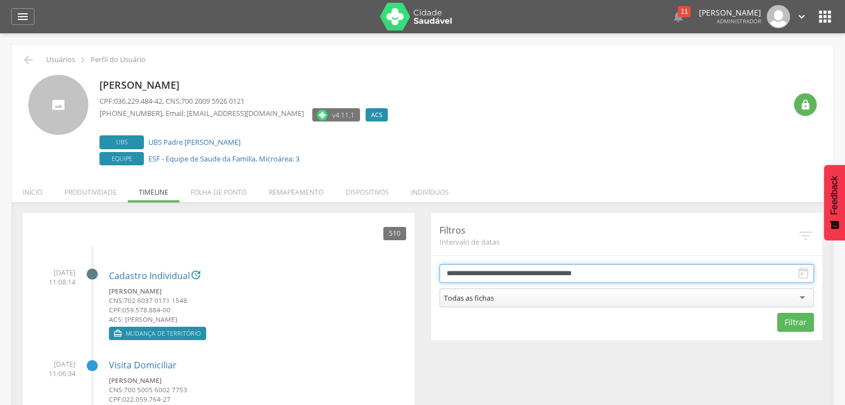
click at [491, 278] on input "**********" at bounding box center [626, 273] width 375 height 19
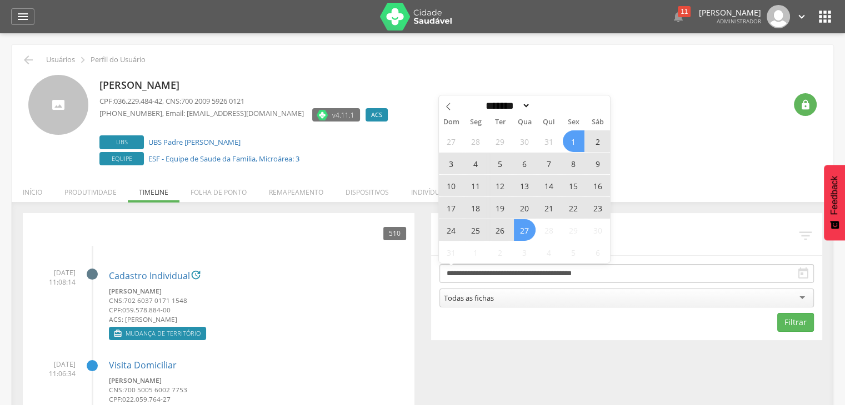
click at [525, 234] on span "27" at bounding box center [525, 230] width 22 height 22
type input "**********"
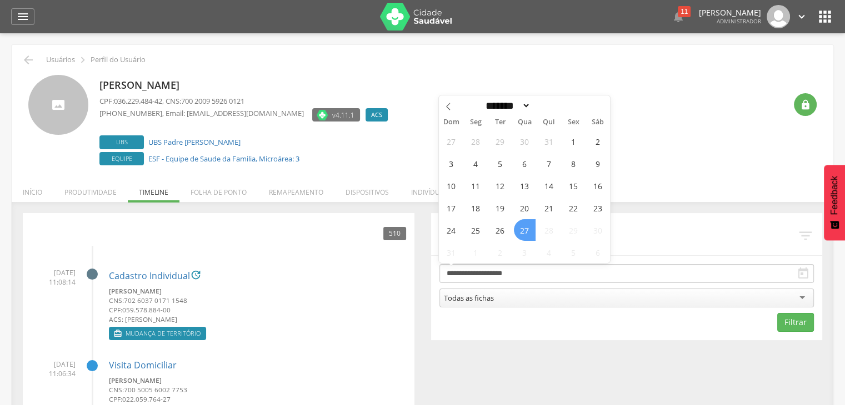
drag, startPoint x: 528, startPoint y: 234, endPoint x: 533, endPoint y: 240, distance: 7.5
click at [527, 234] on span "27" at bounding box center [525, 230] width 22 height 22
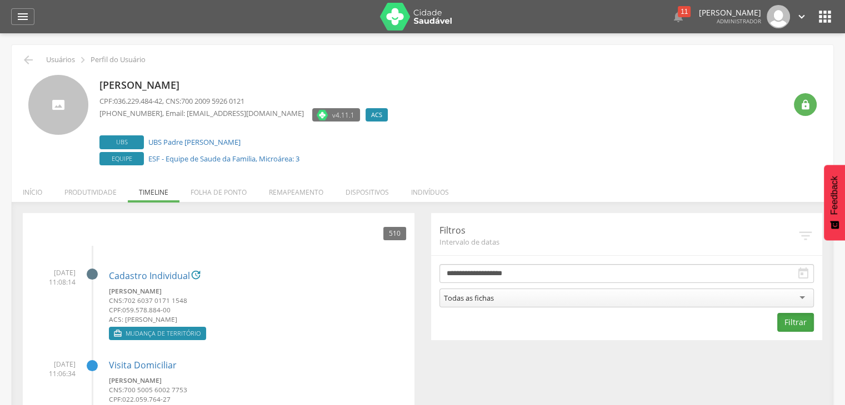
click at [795, 324] on button "Filtrar" at bounding box center [795, 322] width 37 height 19
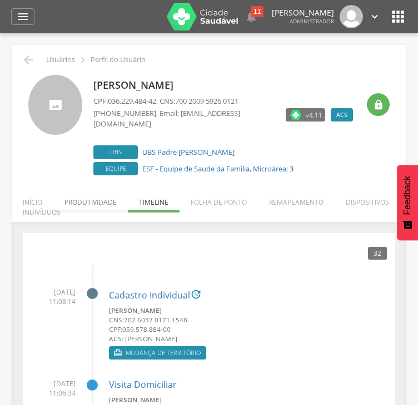
click at [92, 205] on li "Produtividade" at bounding box center [90, 200] width 74 height 26
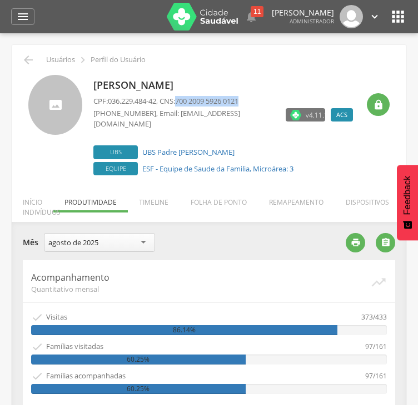
drag, startPoint x: 186, startPoint y: 101, endPoint x: 249, endPoint y: 95, distance: 64.1
click at [238, 96] on span "700 2009 5926 0121" at bounding box center [206, 101] width 63 height 10
click at [238, 98] on span "700 2009 5926 0121" at bounding box center [206, 101] width 63 height 10
click at [258, 99] on p "CPF: 036.229.484-42 , CNS: 700 2009 5926 0121" at bounding box center [225, 101] width 265 height 11
drag, startPoint x: 250, startPoint y: 99, endPoint x: 185, endPoint y: 96, distance: 65.0
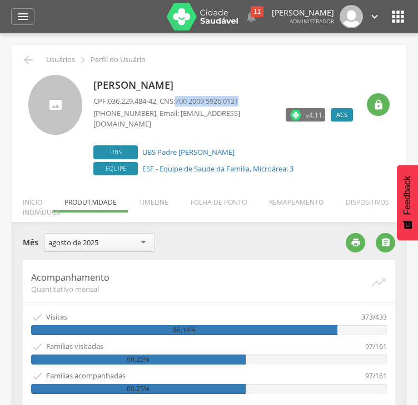
click at [186, 97] on p "CPF: 036.229.484-42 , CNS: 700 2009 5926 0121" at bounding box center [225, 101] width 265 height 11
click at [212, 114] on p "[PHONE_NUMBER] , Email: [EMAIL_ADDRESS][DOMAIN_NAME]" at bounding box center [185, 118] width 184 height 21
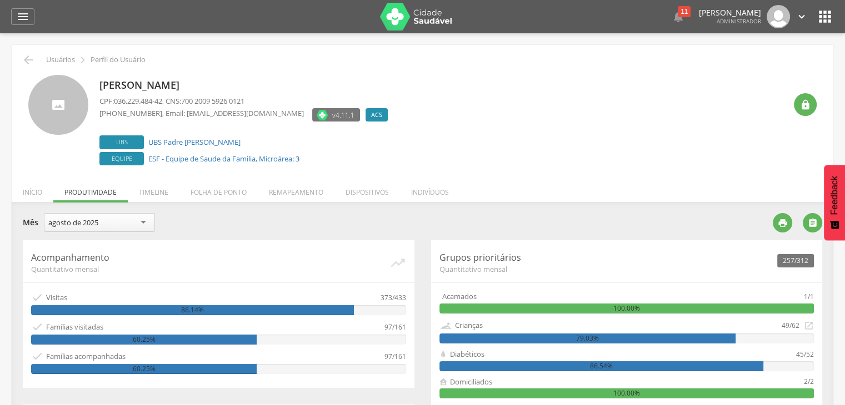
click at [823, 14] on icon "" at bounding box center [825, 17] width 18 height 18
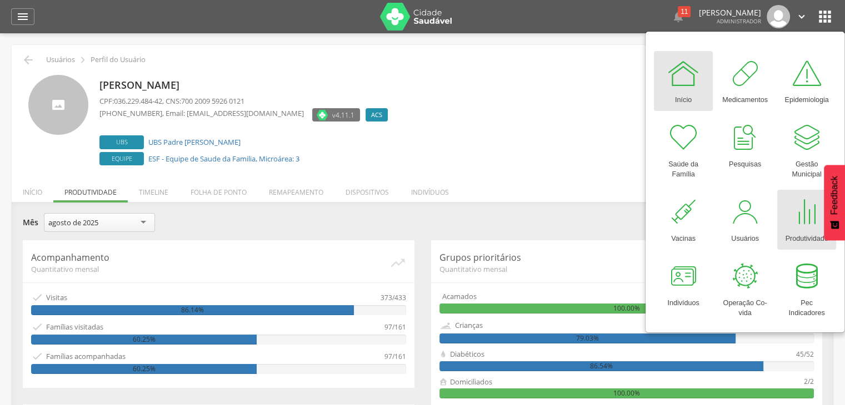
click at [795, 233] on div "Produtividade" at bounding box center [806, 237] width 43 height 16
